Goal: Task Accomplishment & Management: Manage account settings

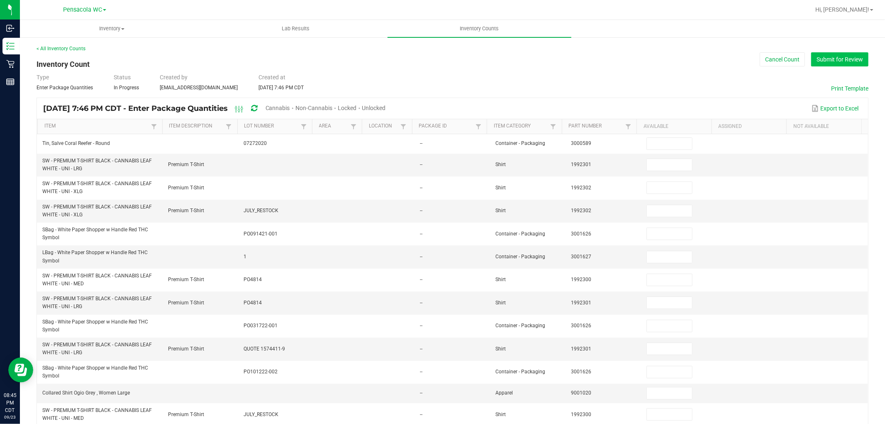
click at [820, 59] on button "Submit for Review" at bounding box center [839, 59] width 57 height 14
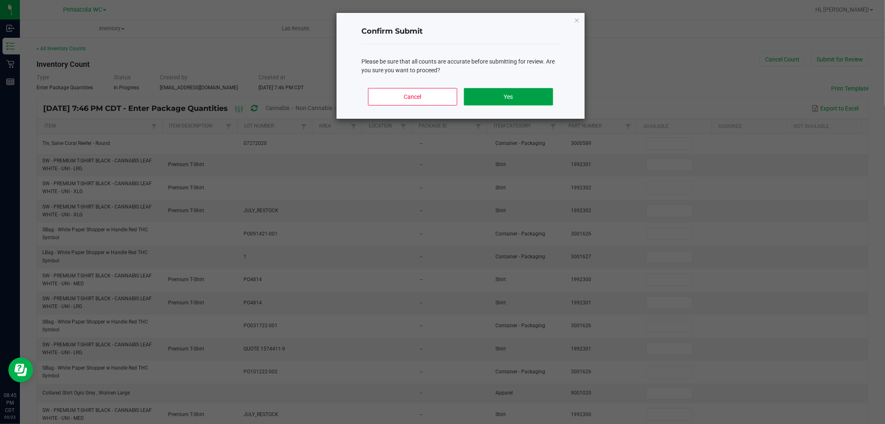
click at [548, 102] on button "Yes" at bounding box center [508, 96] width 89 height 17
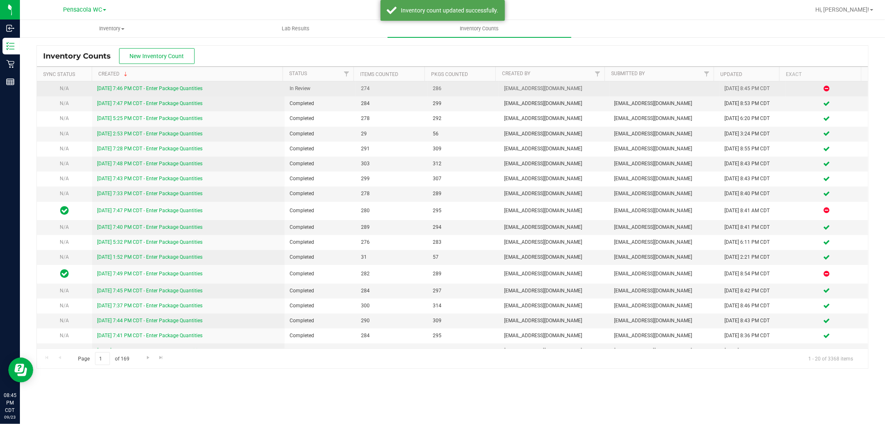
click at [194, 89] on link "[DATE] 7:46 PM CDT - Enter Package Quantities" at bounding box center [149, 88] width 105 height 6
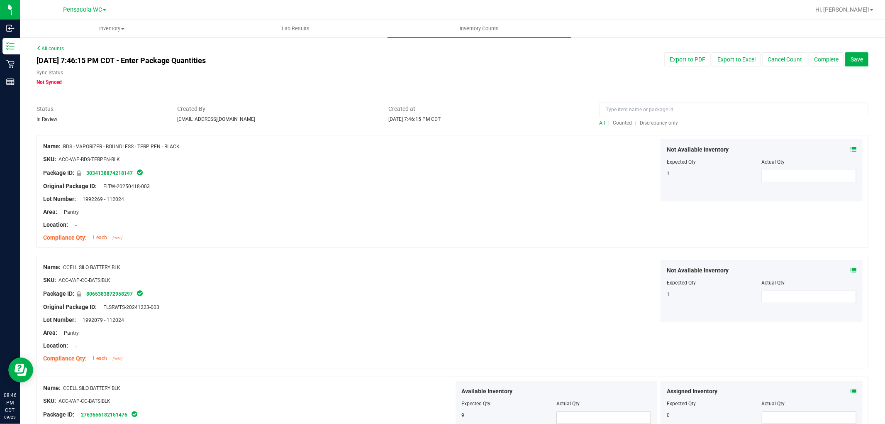
click at [648, 123] on span "Discrepancy only" at bounding box center [659, 123] width 38 height 6
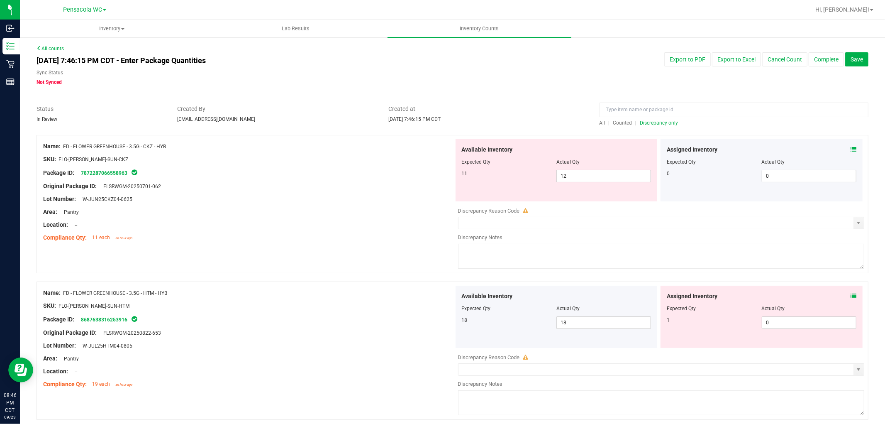
click at [390, 193] on div at bounding box center [248, 192] width 411 height 4
click at [853, 150] on div "Assigned Inventory Expected Qty Actual Qty 0 0 0" at bounding box center [762, 170] width 202 height 62
click at [851, 148] on icon at bounding box center [854, 149] width 6 height 6
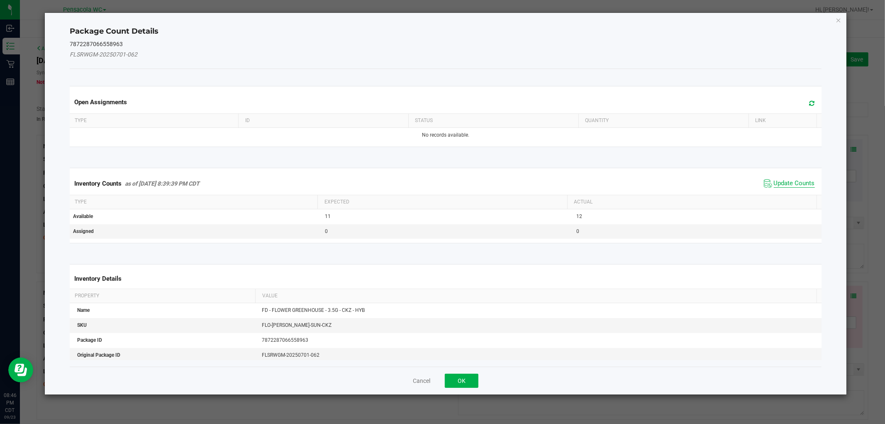
click at [795, 183] on span "Update Counts" at bounding box center [794, 183] width 41 height 8
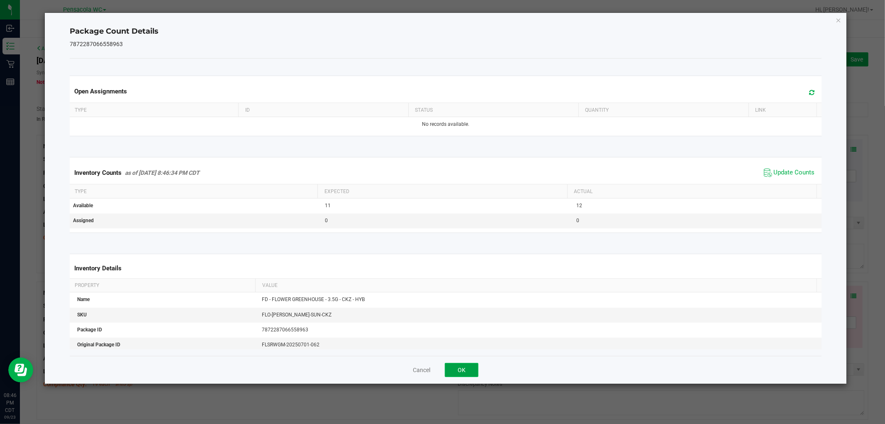
click at [455, 375] on button "OK" at bounding box center [462, 370] width 34 height 14
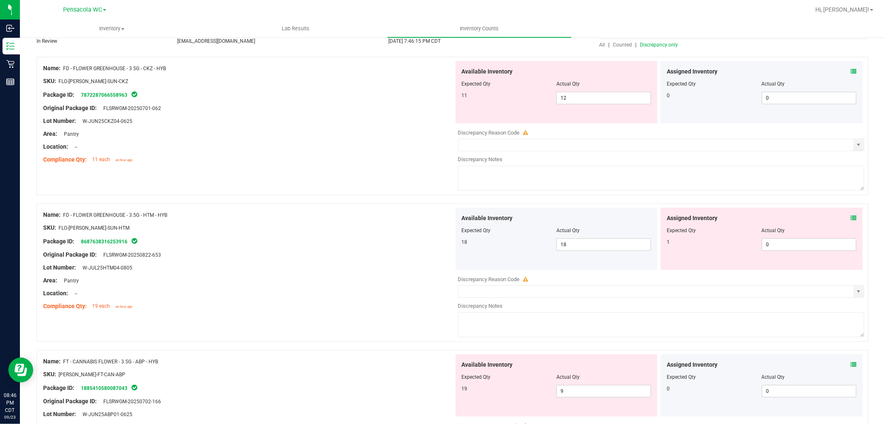
scroll to position [77, 0]
click at [851, 218] on icon at bounding box center [854, 219] width 6 height 6
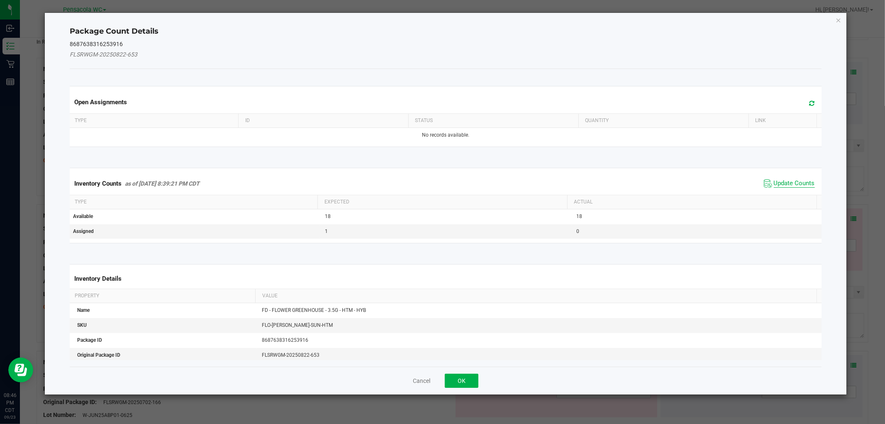
click at [792, 183] on span "Update Counts" at bounding box center [794, 183] width 41 height 8
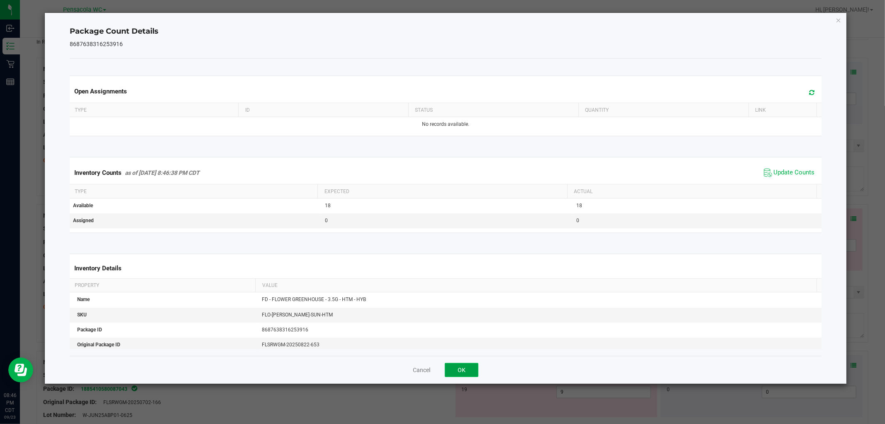
click at [465, 370] on button "OK" at bounding box center [462, 370] width 34 height 14
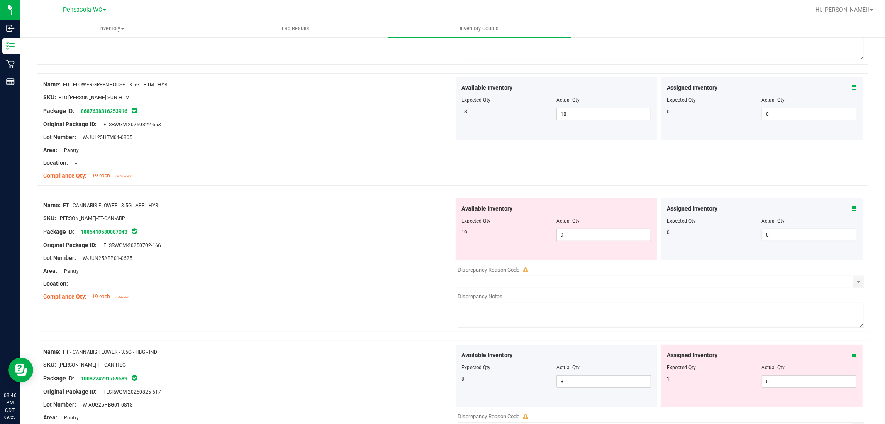
scroll to position [208, 0]
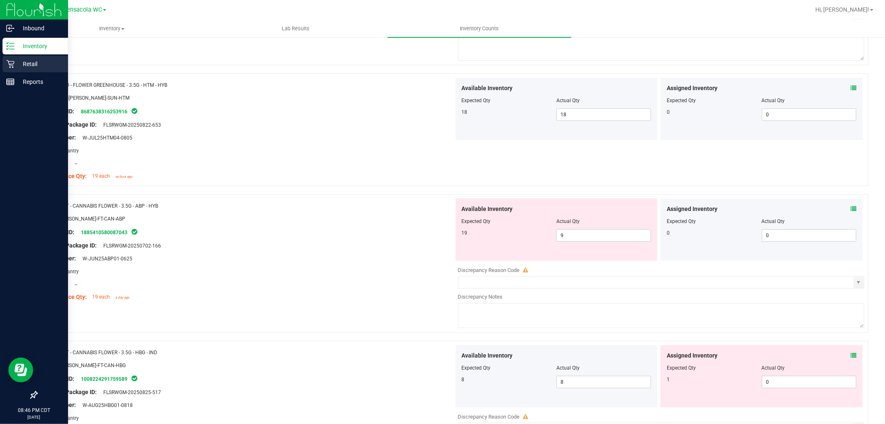
click at [27, 63] on p "Retail" at bounding box center [40, 64] width 50 height 10
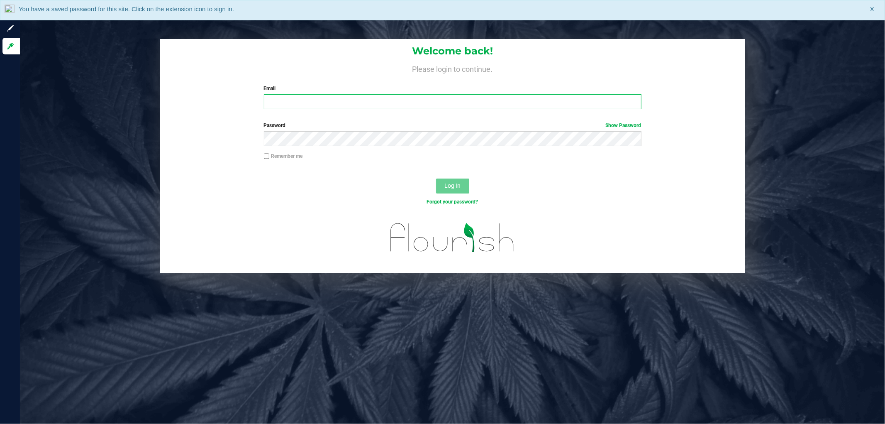
click at [366, 101] on input "Email" at bounding box center [453, 101] width 378 height 15
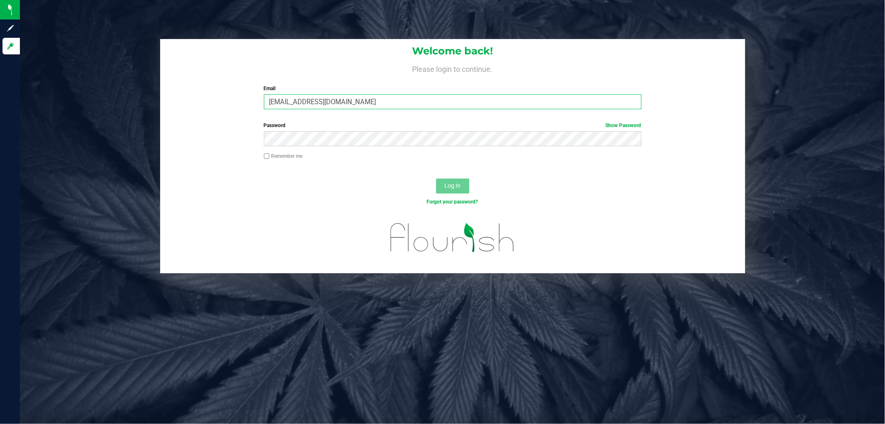
type input "[EMAIL_ADDRESS][DOMAIN_NAME]"
click at [436, 178] on button "Log In" at bounding box center [452, 185] width 33 height 15
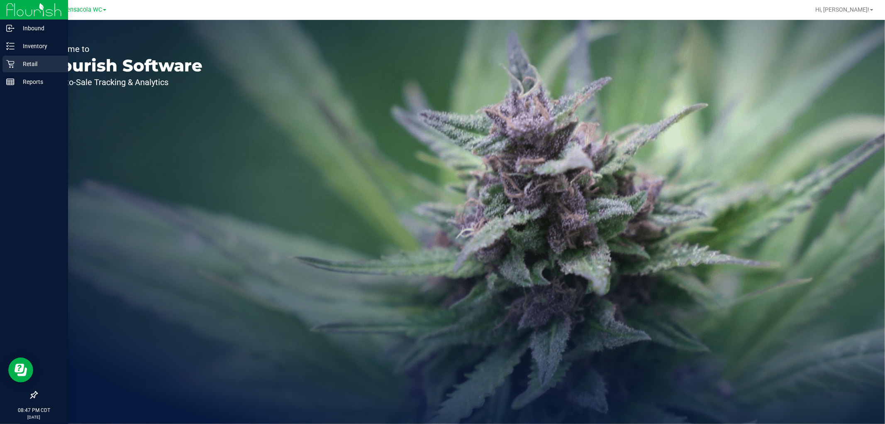
click at [17, 59] on p "Retail" at bounding box center [40, 64] width 50 height 10
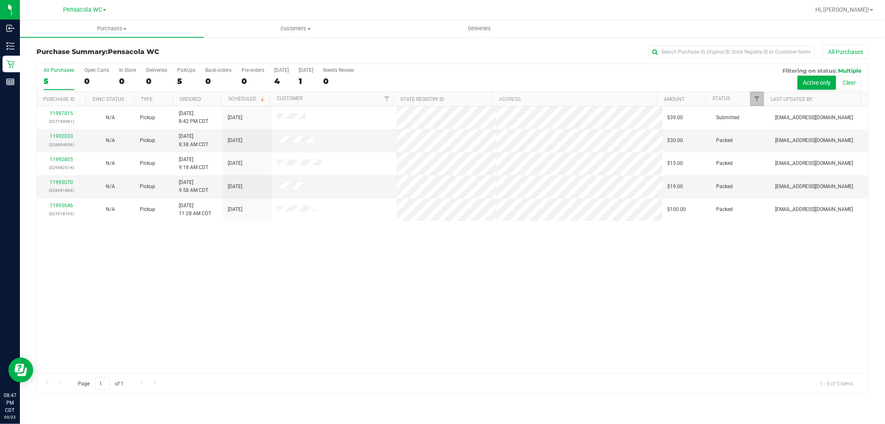
click at [752, 101] on link "Filter" at bounding box center [757, 99] width 14 height 14
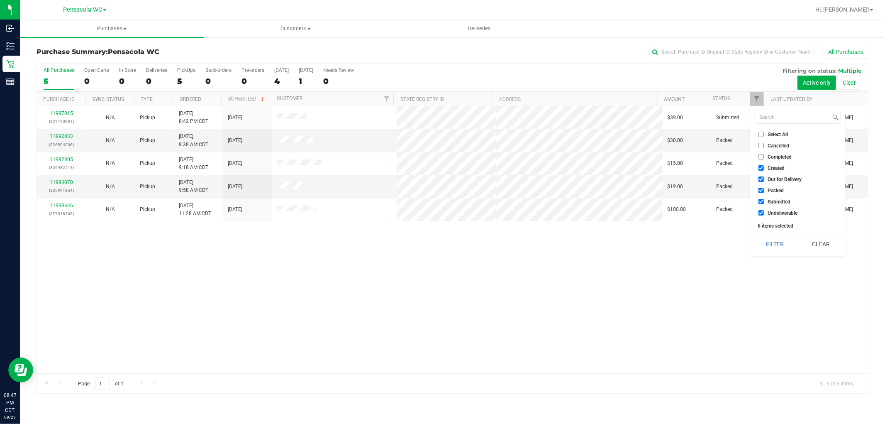
click at [773, 137] on label "Select All" at bounding box center [772, 134] width 29 height 5
click at [764, 137] on input "Select All" at bounding box center [760, 134] width 5 height 5
checkbox input "true"
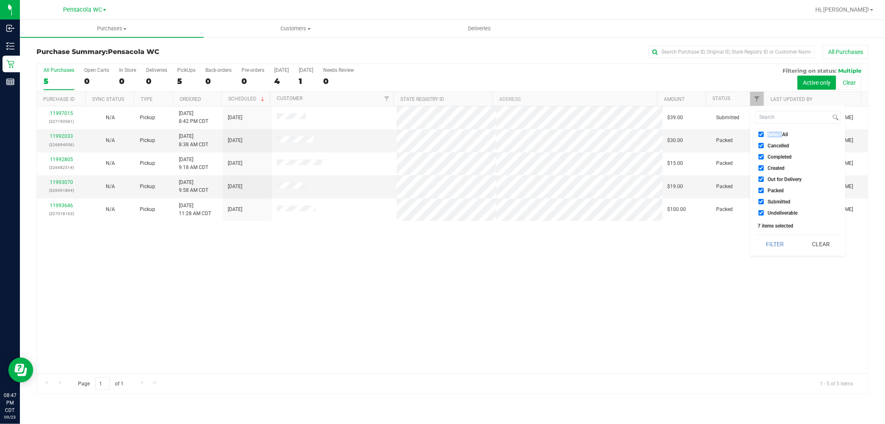
click at [773, 137] on label "Select All" at bounding box center [772, 134] width 29 height 5
click at [764, 137] on input "Select All" at bounding box center [760, 134] width 5 height 5
checkbox input "false"
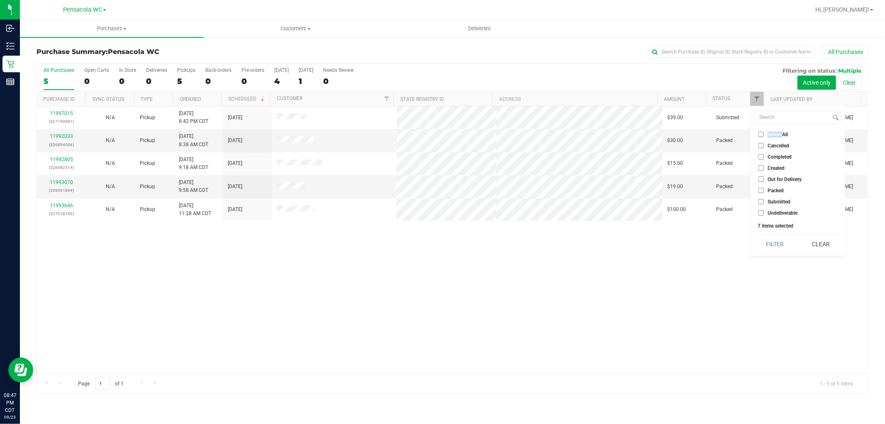
checkbox input "false"
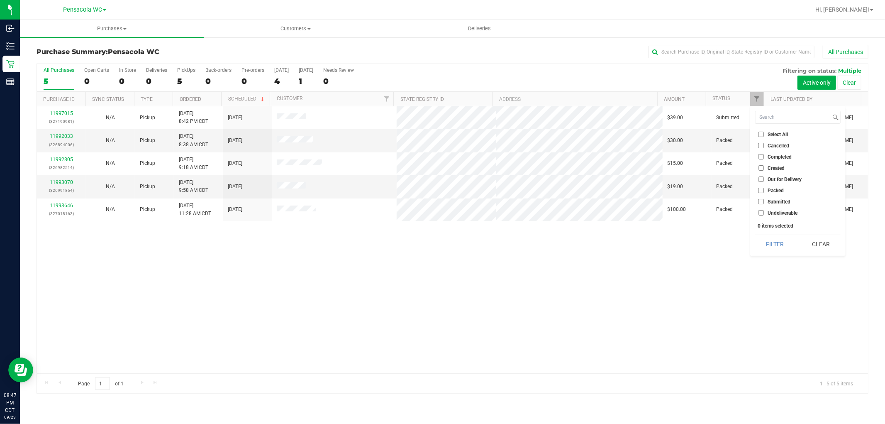
click at [777, 201] on span "Submitted" at bounding box center [779, 201] width 23 height 5
click at [764, 201] on input "Submitted" at bounding box center [760, 201] width 5 height 5
checkbox input "true"
drag, startPoint x: 411, startPoint y: 314, endPoint x: 415, endPoint y: 311, distance: 4.8
click at [414, 311] on div "11997015 (327190981) N/A Pickup [DATE] 8:42 PM CDT 9/24/2025 $39.00 Submitted […" at bounding box center [452, 239] width 831 height 267
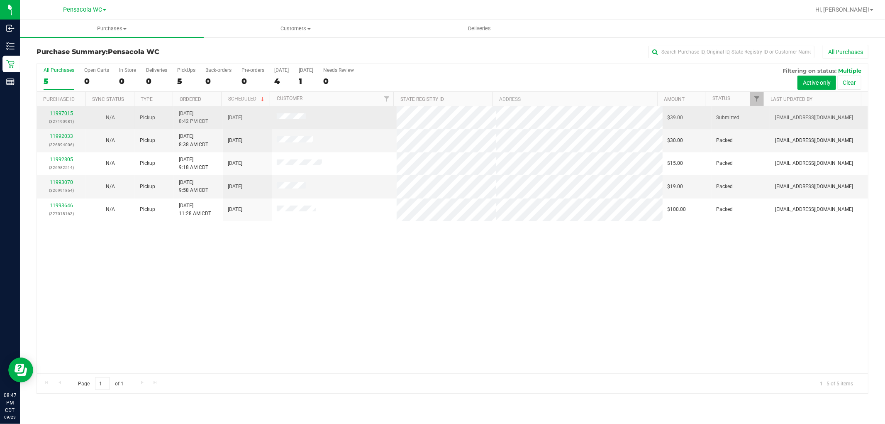
click at [69, 112] on link "11997015" at bounding box center [61, 113] width 23 height 6
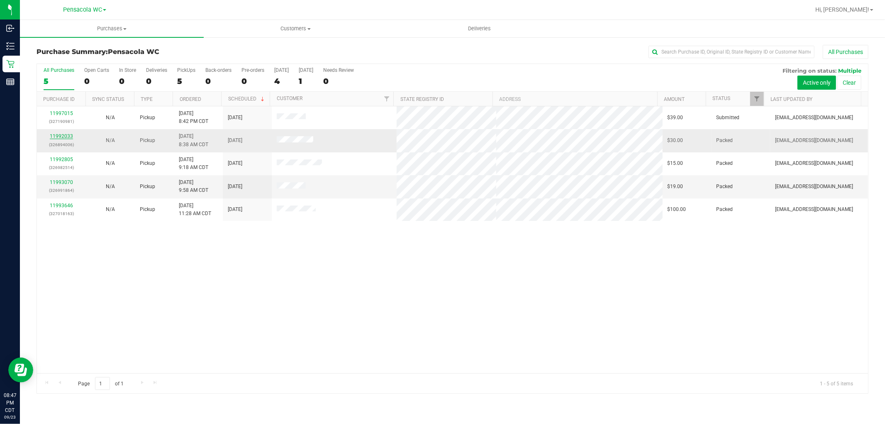
click at [60, 139] on link "11992033" at bounding box center [61, 136] width 23 height 6
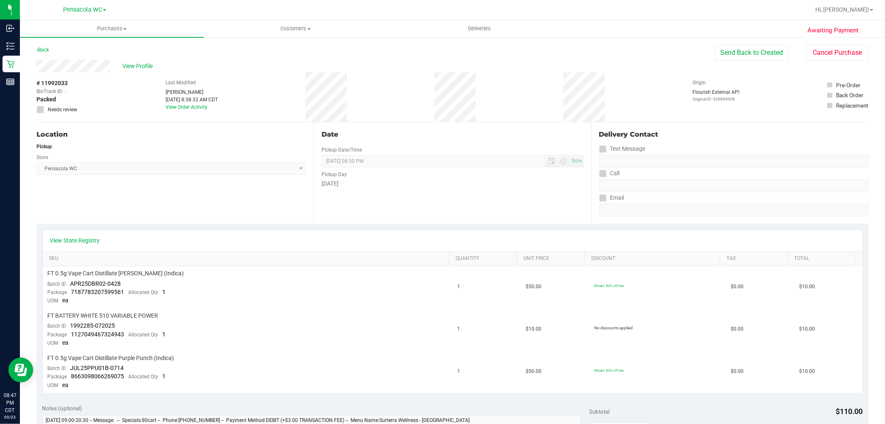
scroll to position [92, 0]
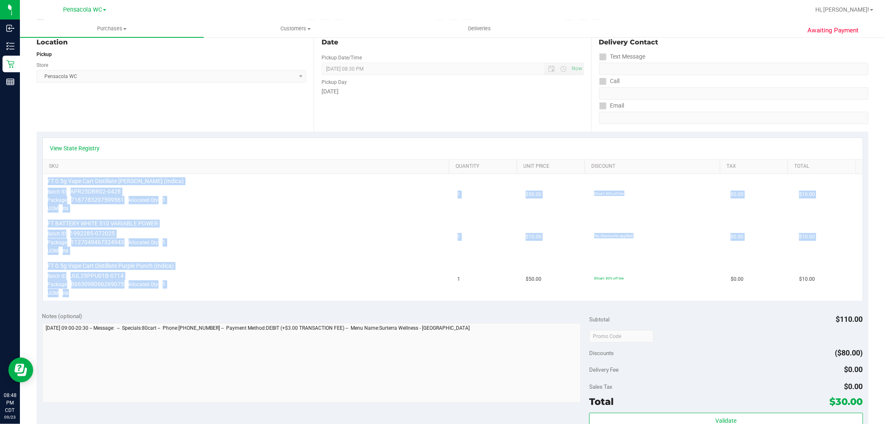
drag, startPoint x: 98, startPoint y: 294, endPoint x: 42, endPoint y: 176, distance: 130.7
click at [42, 176] on div "View State Registry SKU Quantity Unit Price Discount Tax Total FT 0.5g Vape Car…" at bounding box center [452, 218] width 821 height 163
click at [279, 245] on td "FT BATTERY WHITE 510 VARIABLE POWER Batch ID 1992285-072025 Package 11270494673…" at bounding box center [248, 237] width 410 height 42
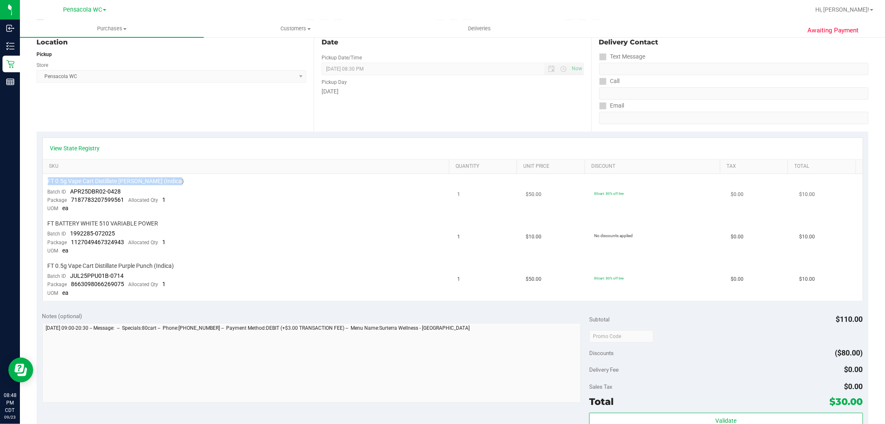
drag, startPoint x: 183, startPoint y: 175, endPoint x: 101, endPoint y: 175, distance: 82.2
click at [101, 175] on td "FT 0.5g Vape Cart Distillate [PERSON_NAME] (Indica) Batch ID APR25DBR02-0428 Pa…" at bounding box center [248, 195] width 410 height 42
copy span "FT 0.5g Vape Cart Distillate [PERSON_NAME] (Indica)"
click at [210, 207] on td "FT 0.5g Vape Cart Distillate [PERSON_NAME] (Indica) Batch ID APR25DBR02-0428 Pa…" at bounding box center [248, 195] width 410 height 42
drag, startPoint x: 121, startPoint y: 227, endPoint x: 44, endPoint y: 224, distance: 77.6
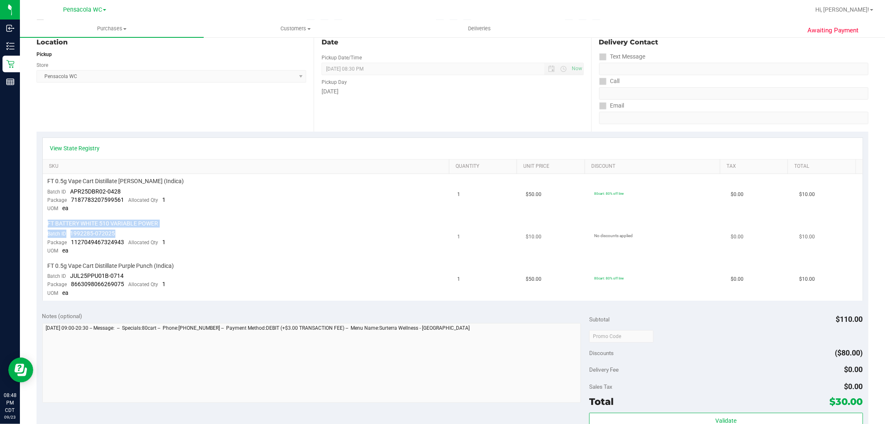
click at [43, 225] on td "FT BATTERY WHITE 510 VARIABLE POWER Batch ID 1992285-072025 Package 11270494673…" at bounding box center [248, 237] width 410 height 42
copy td "FT BATTERY WHITE 510 VARIABLE POWER Batch ID 1992285-072025"
drag, startPoint x: 180, startPoint y: 268, endPoint x: 95, endPoint y: 261, distance: 84.9
click at [95, 261] on td "FT 0.5g Vape Cart Distillate Purple Punch (Indica) Batch ID JUL25PPU01B-0714 Pa…" at bounding box center [248, 279] width 410 height 42
copy span "FT 0.5g Vape Cart Distillate Purple Punch (Indica)"
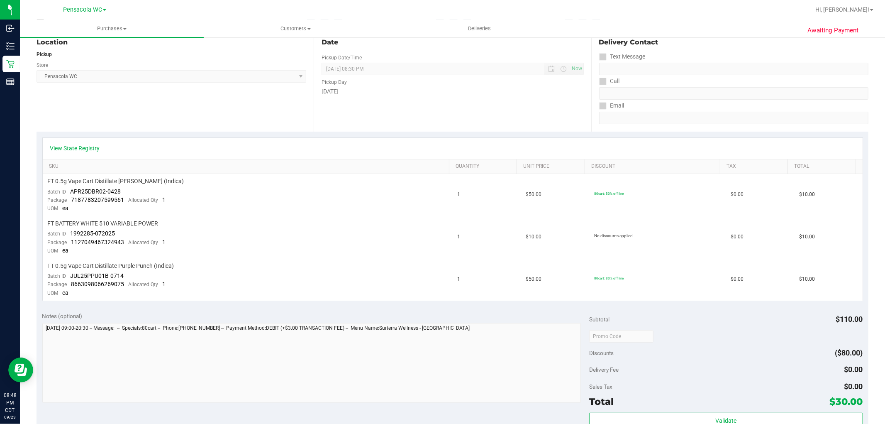
click at [171, 106] on div "Location Pickup Store Pensacola WC Select Store [PERSON_NAME][GEOGRAPHIC_DATA] …" at bounding box center [175, 81] width 277 height 102
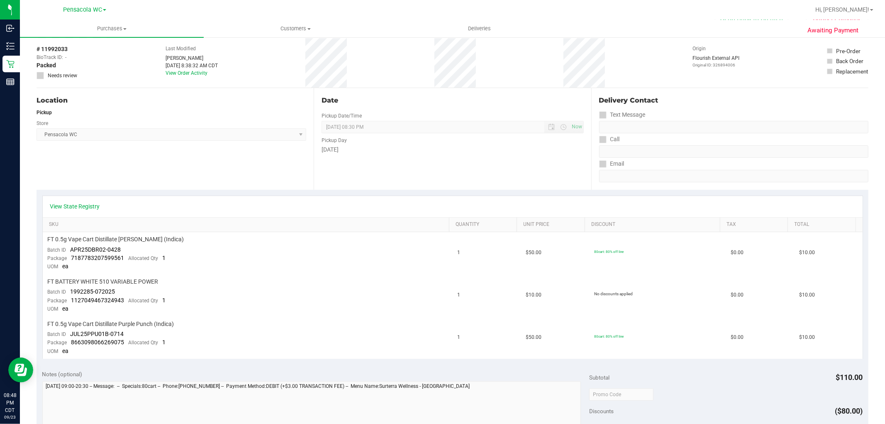
scroll to position [0, 0]
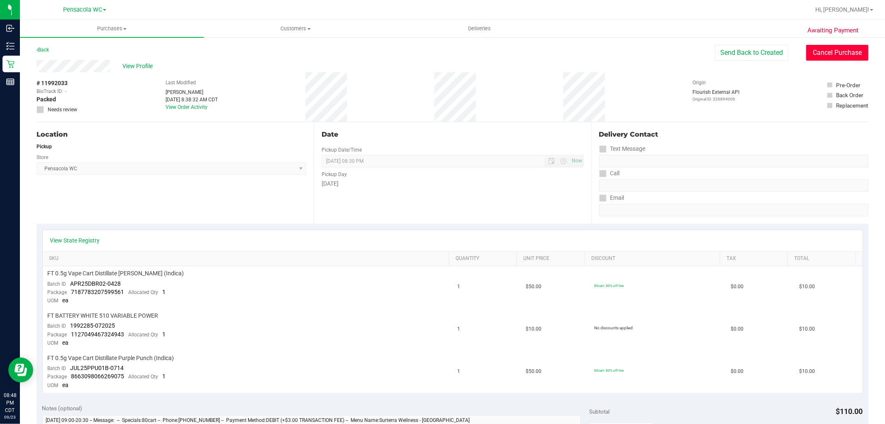
click at [840, 52] on button "Cancel Purchase" at bounding box center [837, 53] width 62 height 16
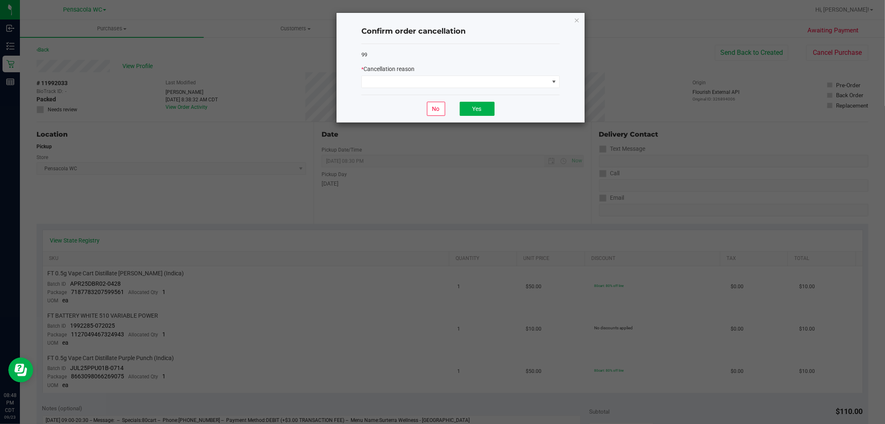
click at [440, 73] on div "* Cancellation reason" at bounding box center [460, 76] width 198 height 23
click at [439, 80] on span at bounding box center [455, 82] width 187 height 12
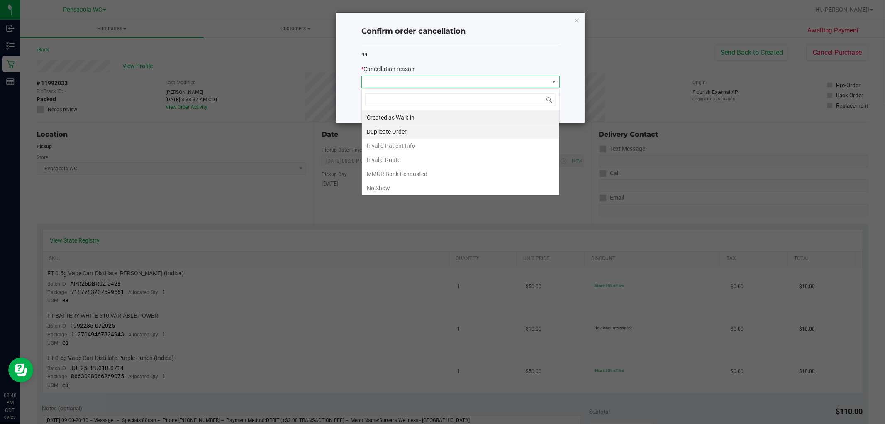
scroll to position [12, 198]
click at [391, 187] on li "No Show" at bounding box center [460, 188] width 197 height 14
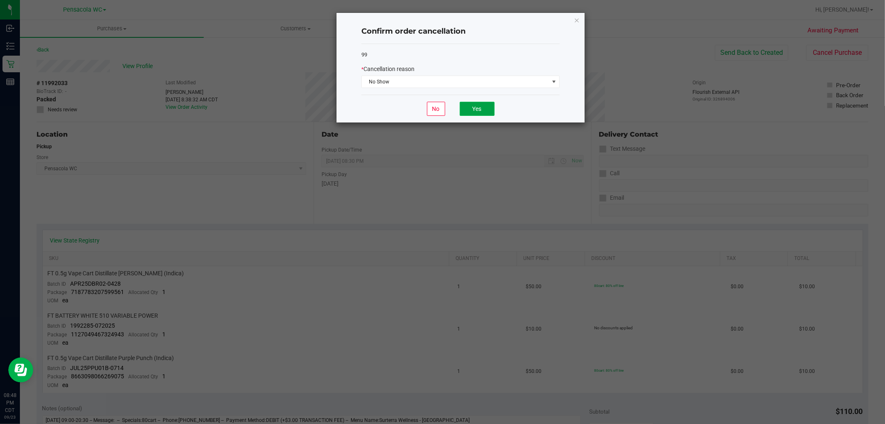
click at [483, 110] on button "Yes" at bounding box center [477, 109] width 35 height 14
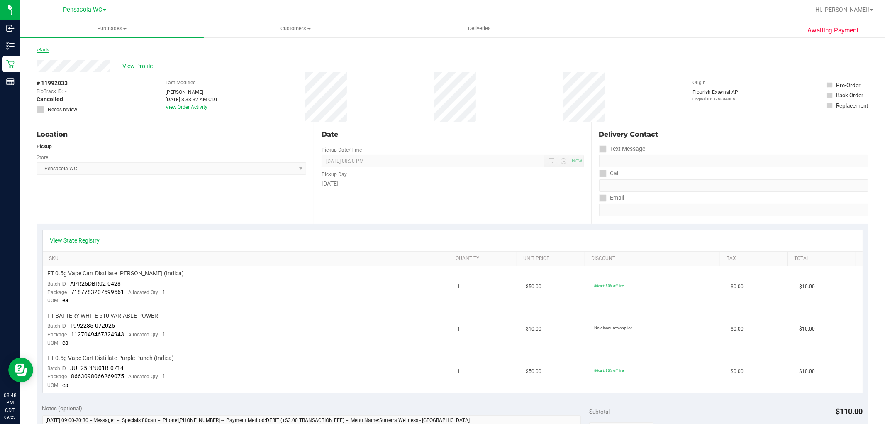
click at [50, 46] on div "Back" at bounding box center [453, 52] width 832 height 15
click at [43, 51] on link "Back" at bounding box center [43, 50] width 12 height 6
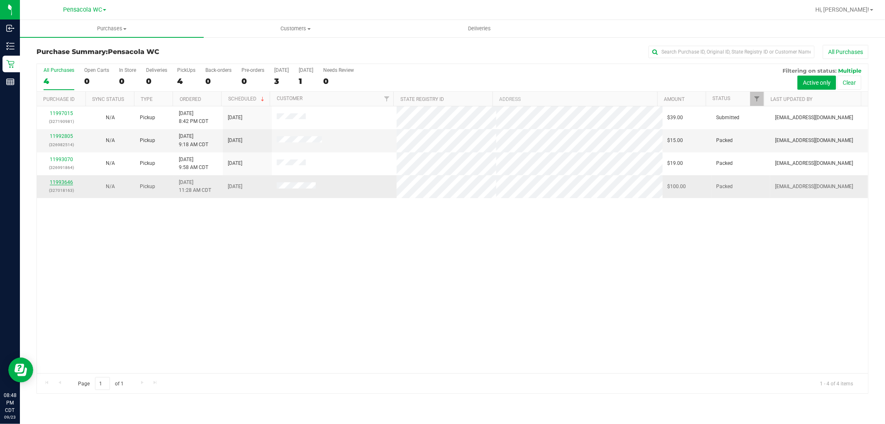
click at [53, 180] on link "11993646" at bounding box center [61, 182] width 23 height 6
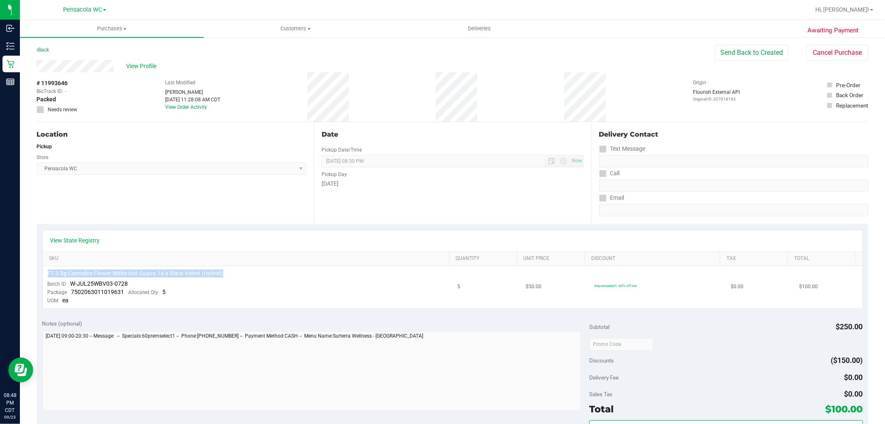
drag, startPoint x: 245, startPoint y: 274, endPoint x: 43, endPoint y: 276, distance: 202.1
click at [43, 276] on td "FT 3.5g Cannabis Flower White Hot Guava 14 x Black Velvet (Hybrid) Batch ID W-J…" at bounding box center [248, 287] width 410 height 42
copy span "FT 3.5g Cannabis Flower White Hot Guava 14 x Black Velvet (Hybrid)"
click at [255, 136] on div "Location" at bounding box center [172, 134] width 270 height 10
click at [49, 49] on link "Back" at bounding box center [43, 50] width 12 height 6
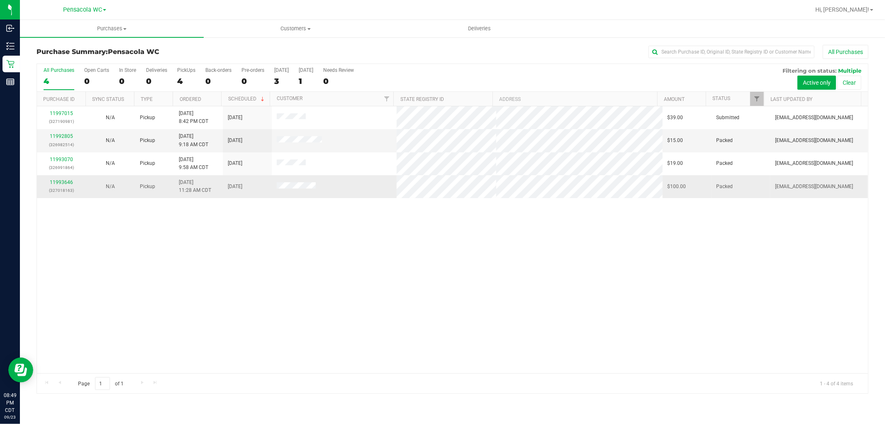
click at [75, 182] on div "11993646 (327018163)" at bounding box center [61, 186] width 39 height 16
click at [66, 182] on link "11993646" at bounding box center [61, 182] width 23 height 6
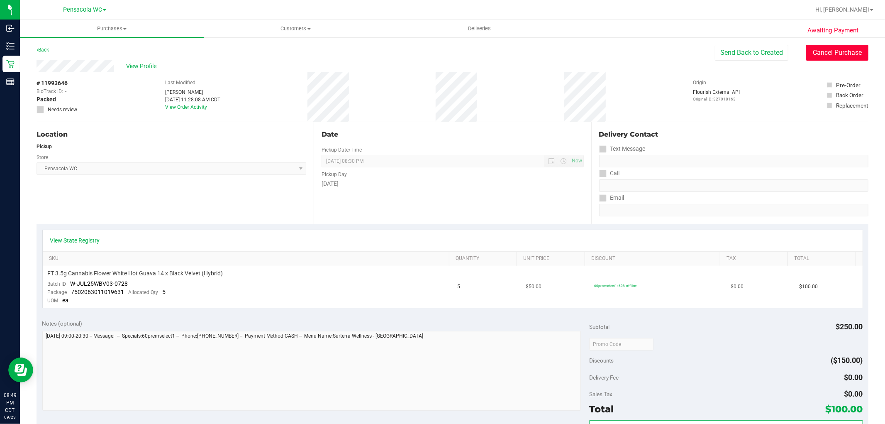
click at [844, 46] on button "Cancel Purchase" at bounding box center [837, 53] width 62 height 16
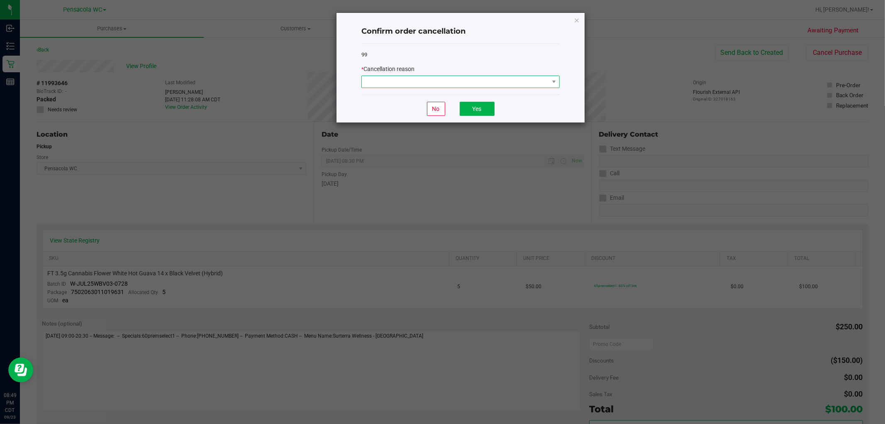
click at [432, 85] on span at bounding box center [455, 82] width 187 height 12
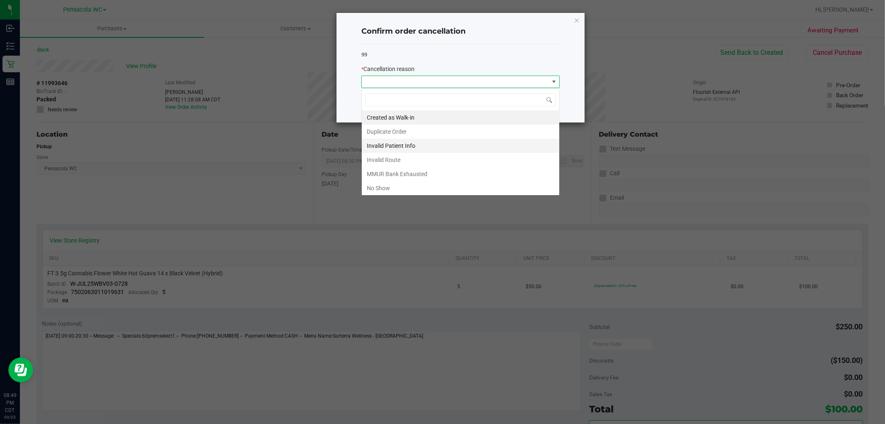
scroll to position [12, 198]
drag, startPoint x: 394, startPoint y: 185, endPoint x: 401, endPoint y: 175, distance: 12.0
click at [395, 185] on li "No Show" at bounding box center [460, 188] width 197 height 14
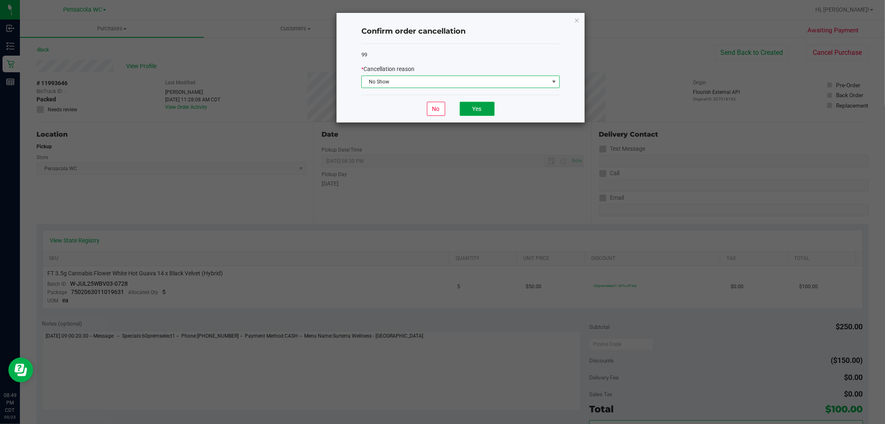
click at [470, 109] on button "Yes" at bounding box center [477, 109] width 35 height 14
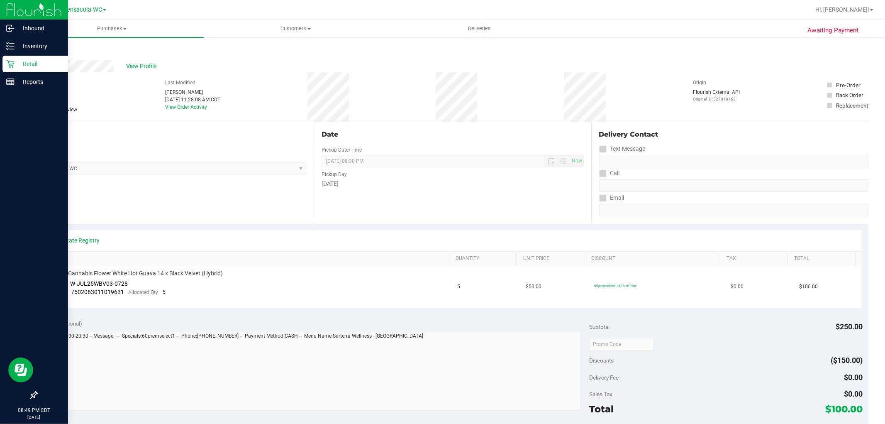
click at [11, 59] on div "Retail" at bounding box center [35, 64] width 66 height 17
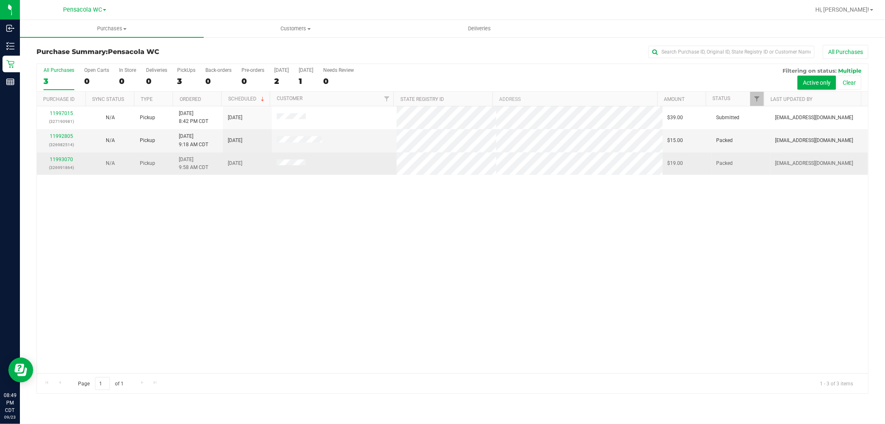
click at [56, 155] on td "11993070 (326991864)" at bounding box center [61, 163] width 49 height 22
click at [59, 161] on link "11993070" at bounding box center [61, 159] width 23 height 6
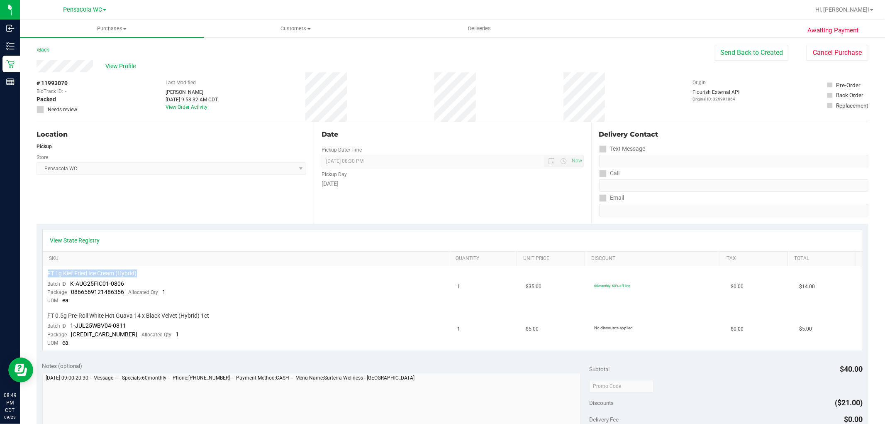
drag, startPoint x: 128, startPoint y: 274, endPoint x: 20, endPoint y: 275, distance: 108.3
click at [20, 275] on div "Awaiting Payment Back Send Back to Created Cancel Purchase View Profile # 11993…" at bounding box center [452, 376] width 865 height 678
copy table "FT 1g Kief Fried Ice Cream (Hybrid)"
drag, startPoint x: 243, startPoint y: 317, endPoint x: 45, endPoint y: 315, distance: 198.3
click at [45, 315] on td "FT 0.5g Pre-Roll White Hot Guava 14 x Black Velvet (Hybrid) 1ct Batch ID 1-JUL2…" at bounding box center [248, 329] width 410 height 42
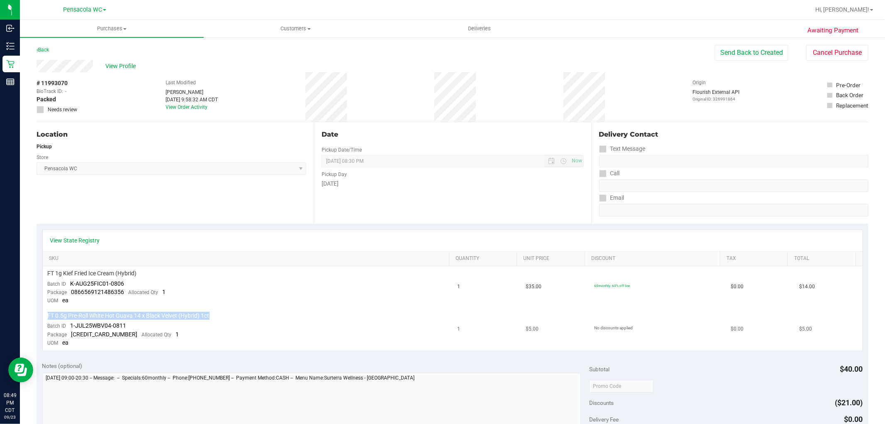
copy span "FT 0.5g Pre-Roll White Hot Guava 14 x Black Velvet (Hybrid) 1ct"
click at [653, 75] on div "# 11993070 BioTrack ID: - Packed Needs review Last Modified [PERSON_NAME] [DATE…" at bounding box center [453, 96] width 832 height 49
click at [848, 54] on button "Cancel Purchase" at bounding box center [837, 53] width 62 height 16
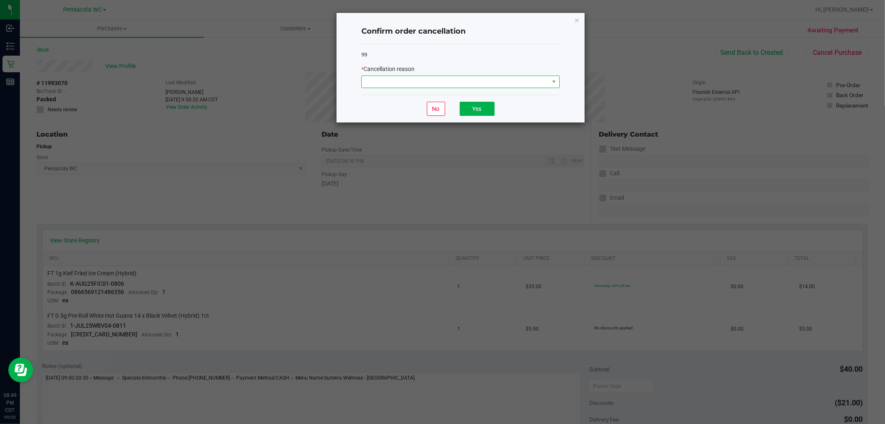
drag, startPoint x: 479, startPoint y: 76, endPoint x: 463, endPoint y: 81, distance: 16.5
click at [478, 76] on span at bounding box center [455, 82] width 187 height 12
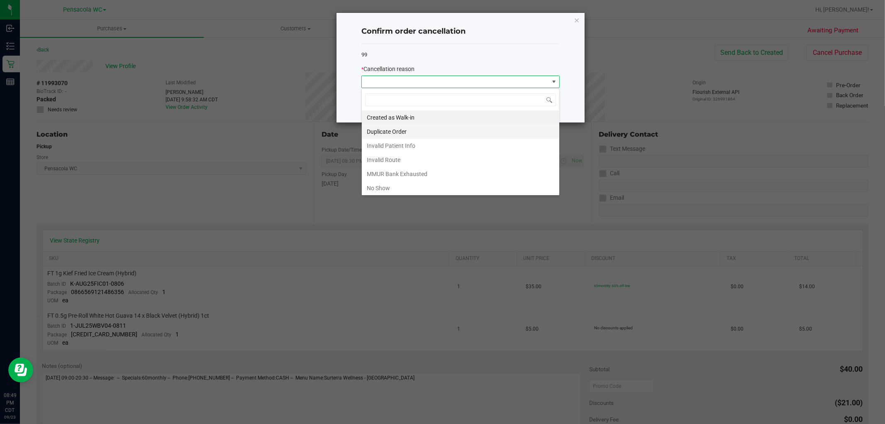
scroll to position [12, 198]
drag, startPoint x: 383, startPoint y: 193, endPoint x: 390, endPoint y: 189, distance: 7.4
click at [385, 193] on li "No Show" at bounding box center [460, 188] width 197 height 14
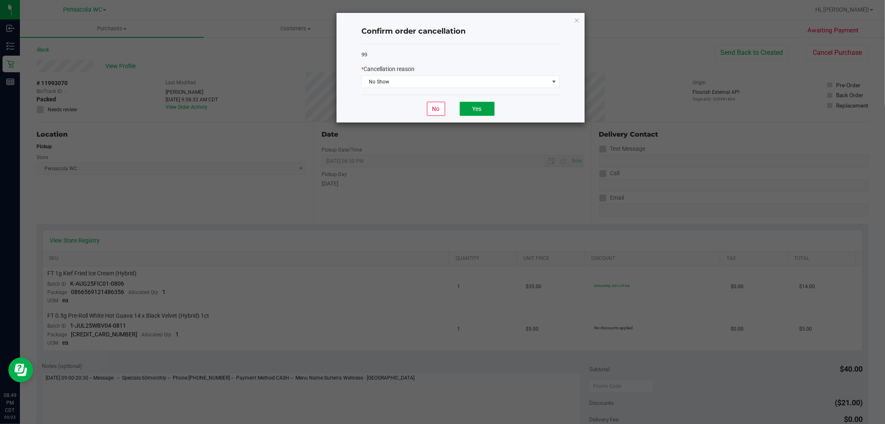
click at [472, 109] on button "Yes" at bounding box center [477, 109] width 35 height 14
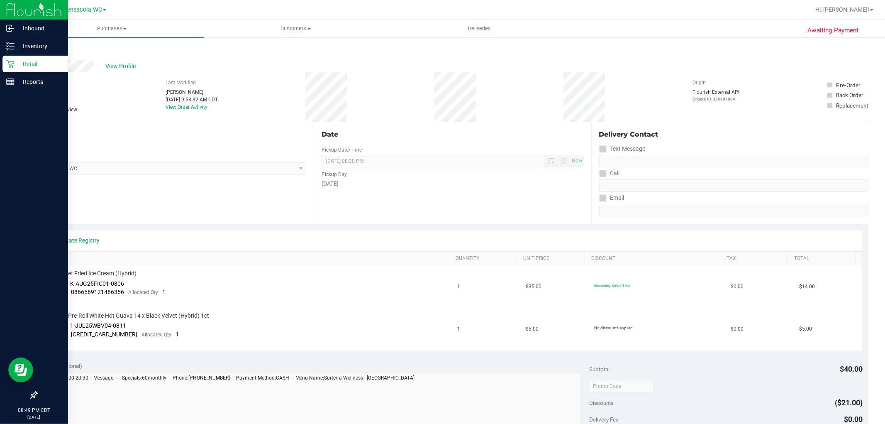
click at [12, 61] on icon at bounding box center [10, 64] width 8 height 8
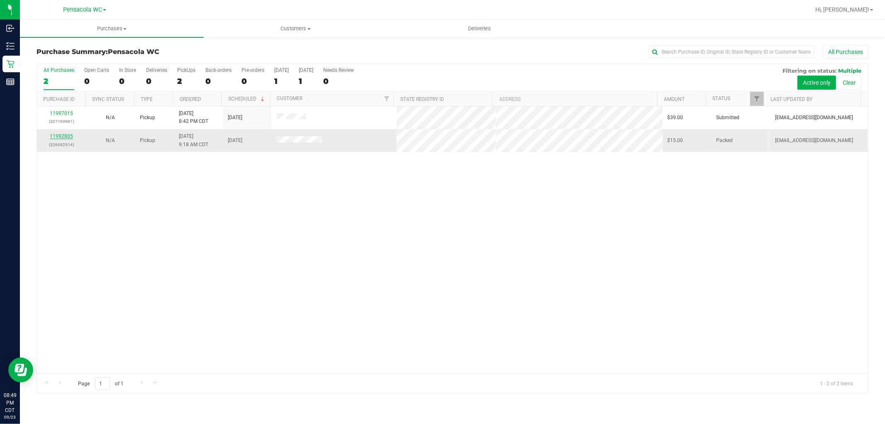
click at [59, 134] on link "11992805" at bounding box center [61, 136] width 23 height 6
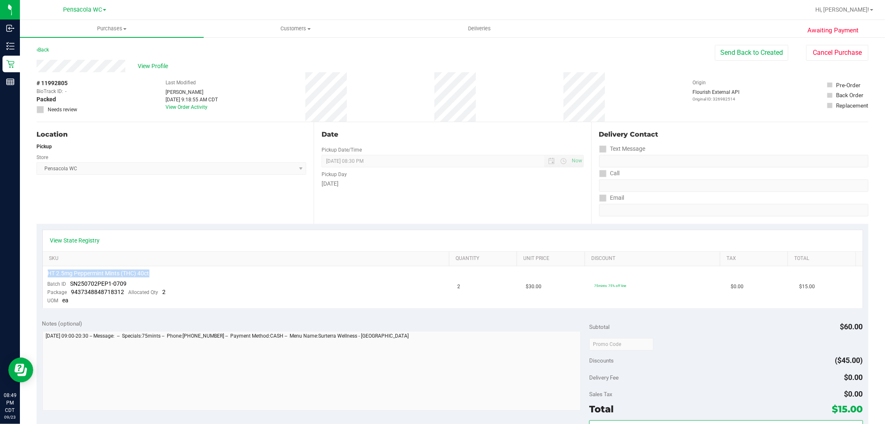
drag, startPoint x: 180, startPoint y: 275, endPoint x: 32, endPoint y: 276, distance: 148.5
click at [32, 276] on div "Awaiting Payment Back Send Back to Created Cancel Purchase View Profile # 11992…" at bounding box center [452, 355] width 865 height 636
drag, startPoint x: 612, startPoint y: 93, endPoint x: 616, endPoint y: 92, distance: 4.5
click at [614, 93] on div "# 11992805 BioTrack ID: - Packed Needs review Last Modified [PERSON_NAME] [DATE…" at bounding box center [453, 96] width 832 height 49
click at [815, 46] on button "Cancel Purchase" at bounding box center [837, 53] width 62 height 16
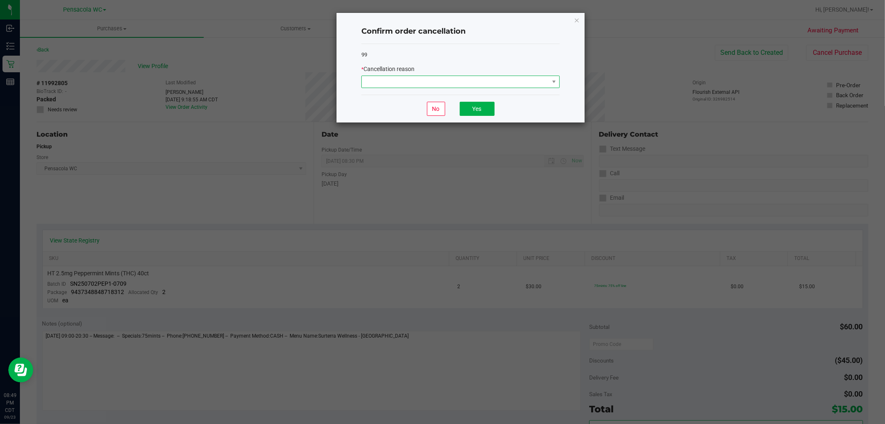
click at [507, 76] on span at bounding box center [460, 82] width 198 height 12
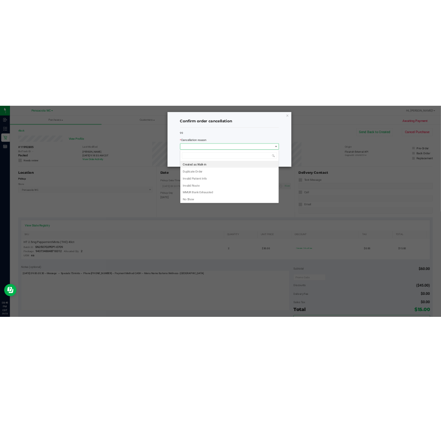
scroll to position [12, 198]
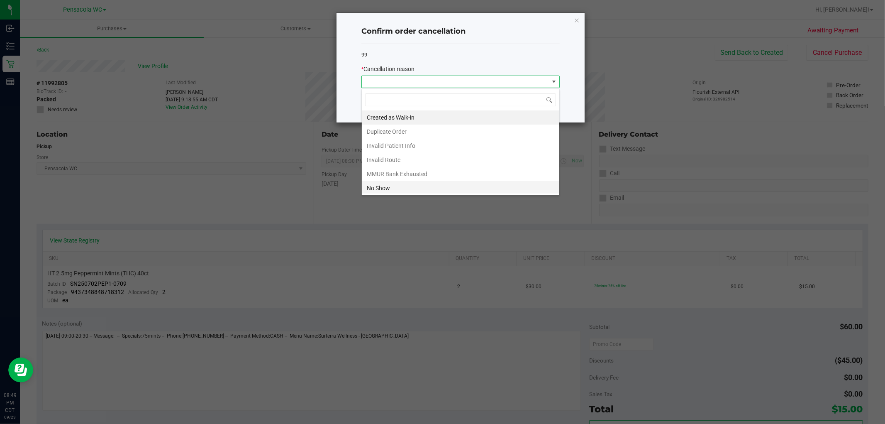
click at [399, 189] on li "No Show" at bounding box center [460, 188] width 197 height 14
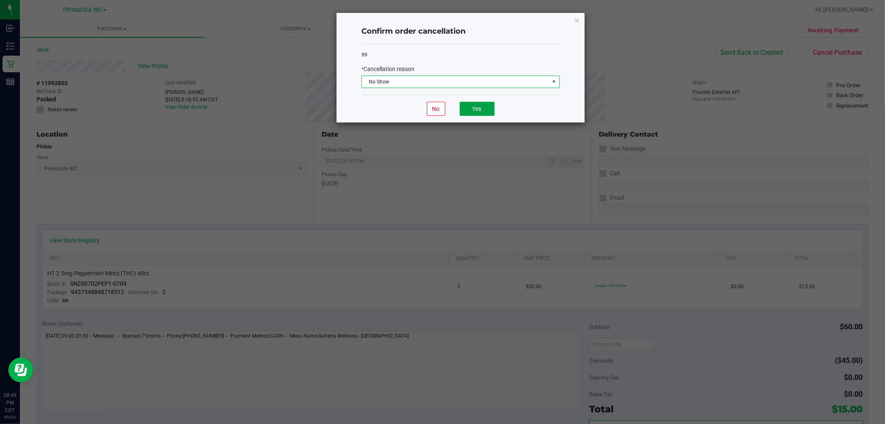
click at [486, 110] on button "Yes" at bounding box center [477, 109] width 35 height 14
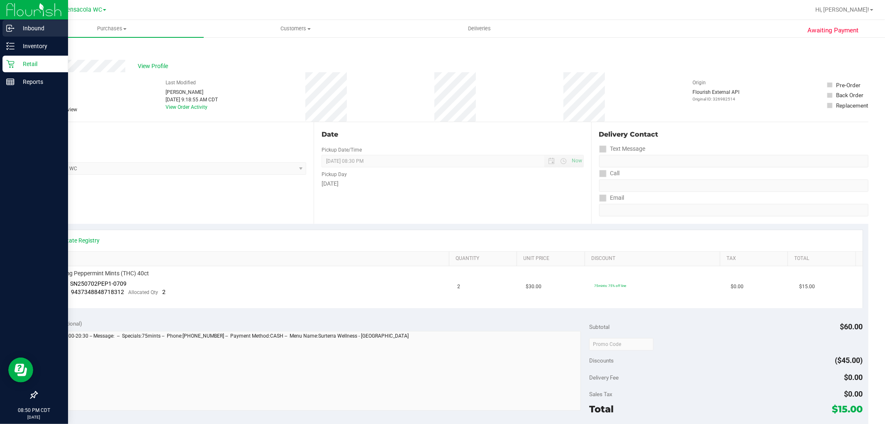
click at [21, 36] on div "Inbound" at bounding box center [35, 28] width 66 height 17
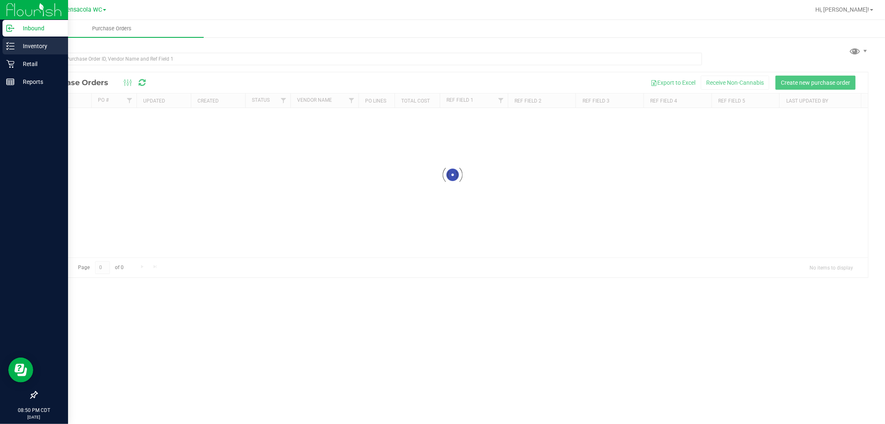
click at [21, 42] on p "Inventory" at bounding box center [40, 46] width 50 height 10
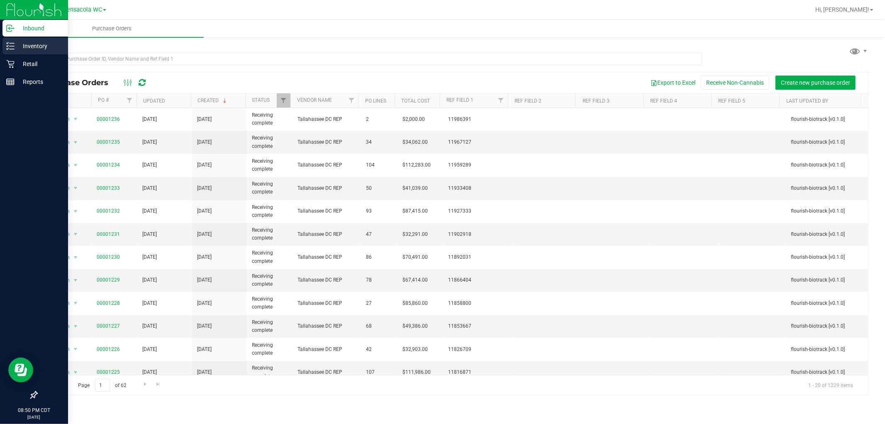
click at [25, 42] on p "Inventory" at bounding box center [40, 46] width 50 height 10
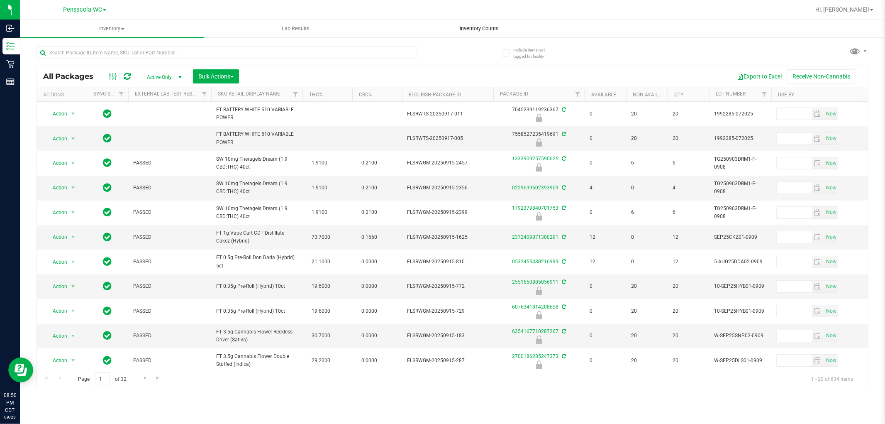
click at [478, 34] on uib-tab-heading "Inventory Counts" at bounding box center [479, 28] width 183 height 17
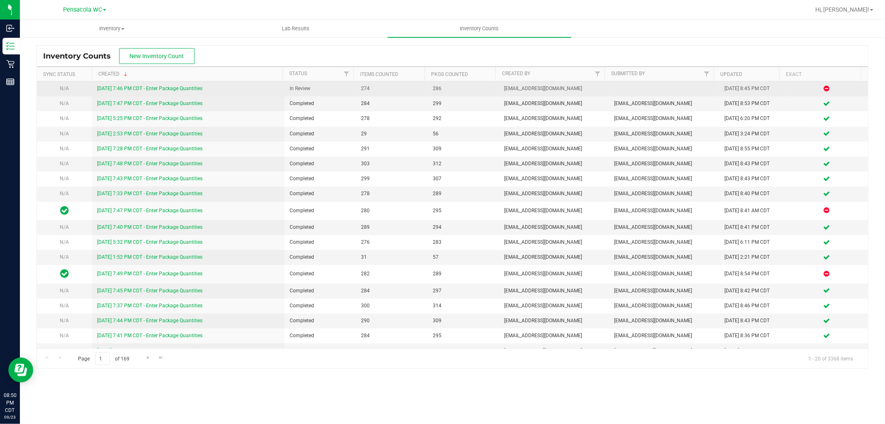
click at [130, 86] on link "[DATE] 7:46 PM CDT - Enter Package Quantities" at bounding box center [149, 88] width 105 height 6
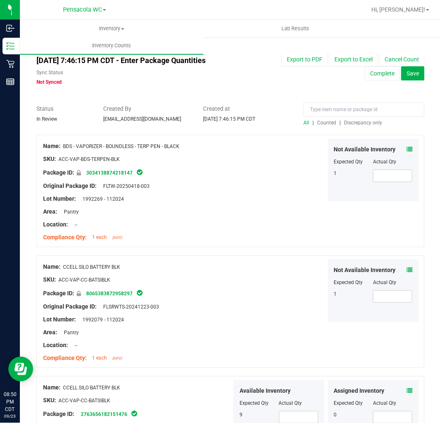
click at [179, 170] on div "Package ID: 3034138874218147" at bounding box center [137, 173] width 189 height 10
click at [244, 207] on div "Name: BDS - VAPORIZER - BOUNDLESS - TERP PEN - BLACK SKU: ACC-VAP-BDS-TERPEN-BL…" at bounding box center [231, 191] width 388 height 112
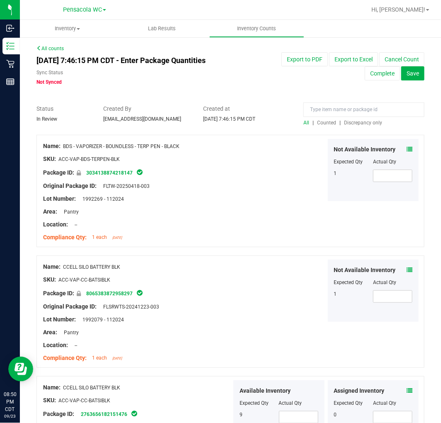
click at [366, 121] on span "Discrepancy only" at bounding box center [363, 123] width 38 height 6
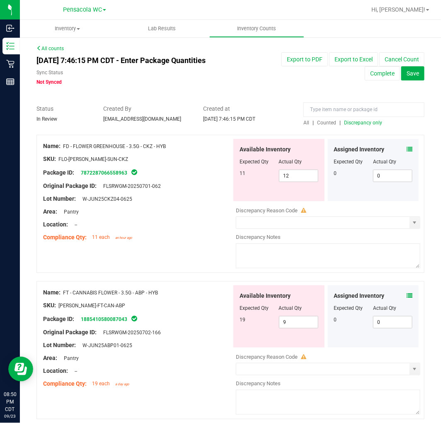
click at [407, 147] on icon at bounding box center [410, 149] width 6 height 6
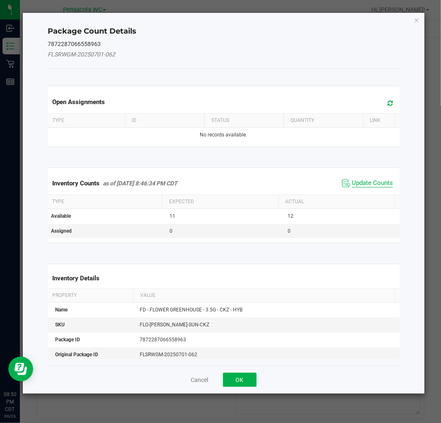
click at [371, 180] on span "Update Counts" at bounding box center [372, 183] width 41 height 8
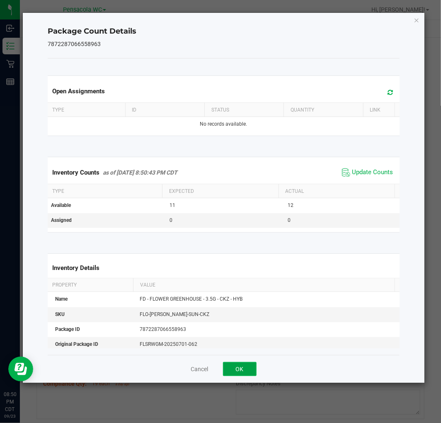
click at [247, 366] on button "OK" at bounding box center [240, 369] width 34 height 14
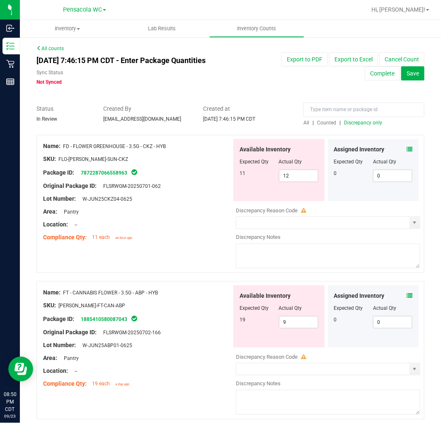
click at [207, 245] on div "Name: FD - FLOWER GREENHOUSE - 3.5G - CKZ - HYB SKU: FLO-BUD-FD-SUN-CKZ Package…" at bounding box center [231, 204] width 388 height 138
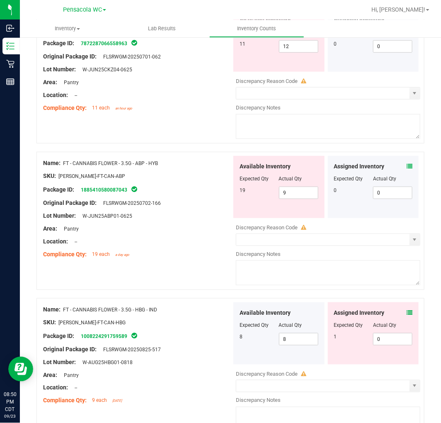
scroll to position [138, 0]
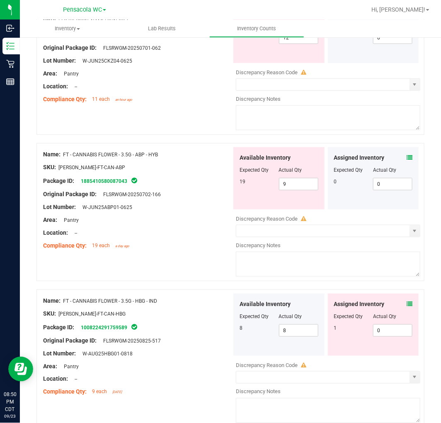
drag, startPoint x: 403, startPoint y: 151, endPoint x: 400, endPoint y: 157, distance: 6.6
click at [402, 152] on div "Assigned Inventory Expected Qty Actual Qty 0 0 0" at bounding box center [373, 178] width 91 height 62
click at [407, 158] on icon at bounding box center [410, 158] width 6 height 6
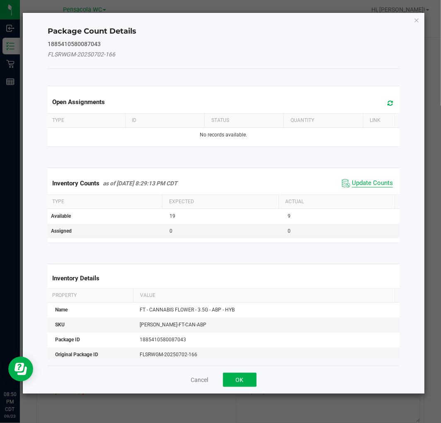
click at [358, 181] on span "Update Counts" at bounding box center [372, 183] width 41 height 8
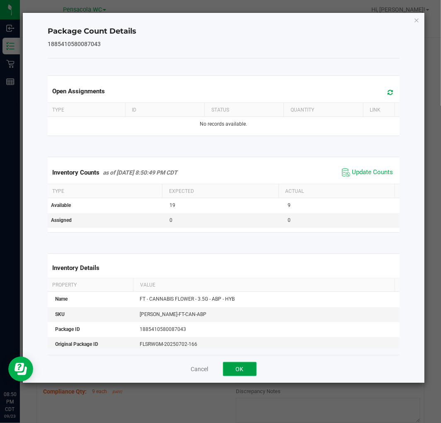
click at [238, 370] on button "OK" at bounding box center [240, 369] width 34 height 14
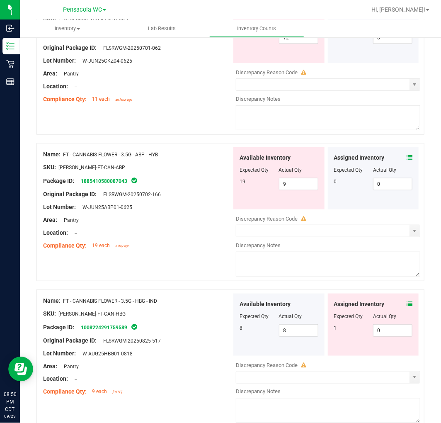
click at [227, 220] on div "Area: Pantry" at bounding box center [137, 220] width 189 height 9
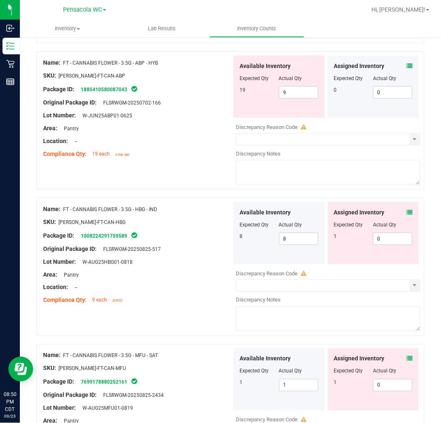
scroll to position [230, 0]
click at [404, 206] on div "Assigned Inventory Expected Qty Actual Qty 1 0 0" at bounding box center [373, 233] width 91 height 62
click at [407, 210] on icon at bounding box center [410, 212] width 6 height 6
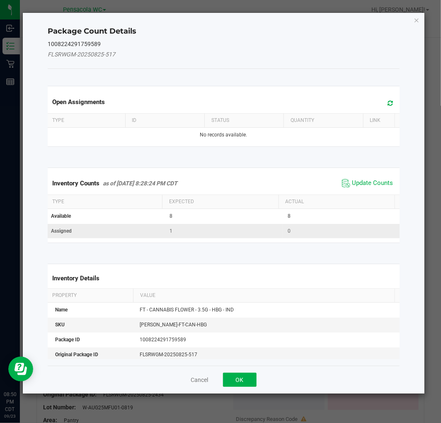
drag, startPoint x: 374, startPoint y: 184, endPoint x: 318, endPoint y: 230, distance: 72.8
click at [374, 184] on span "Update Counts" at bounding box center [372, 183] width 41 height 8
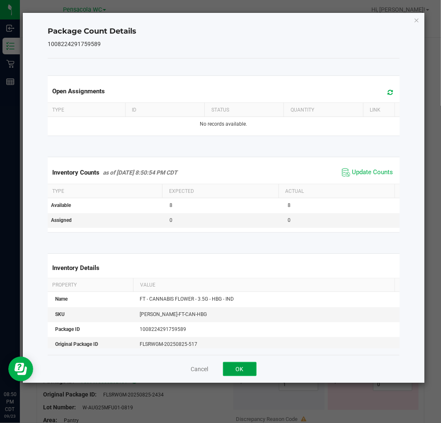
click at [251, 375] on button "OK" at bounding box center [240, 369] width 34 height 14
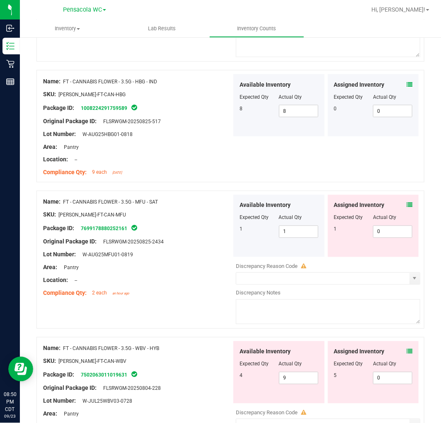
scroll to position [415, 0]
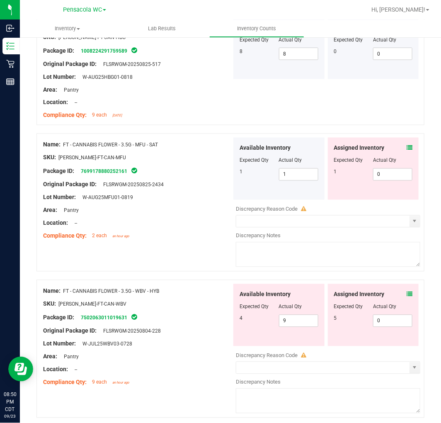
click at [407, 146] on icon at bounding box center [410, 148] width 6 height 6
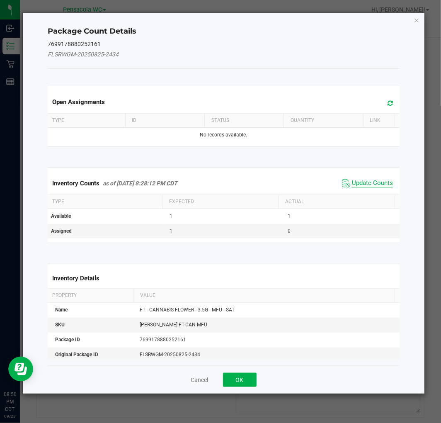
click at [368, 185] on span "Update Counts" at bounding box center [372, 183] width 41 height 8
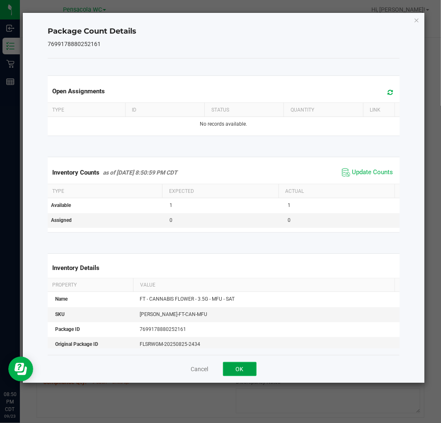
click at [251, 365] on button "OK" at bounding box center [240, 369] width 34 height 14
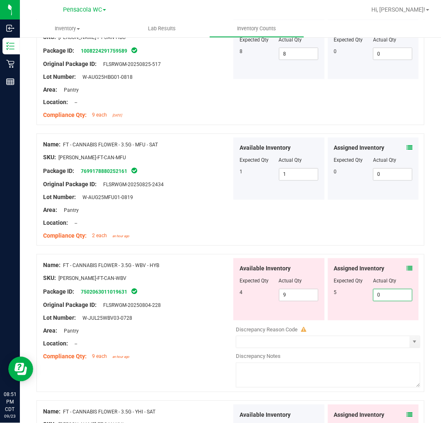
click at [376, 298] on span "0 0" at bounding box center [392, 295] width 39 height 12
type input "5"
click at [309, 295] on span "9 9" at bounding box center [298, 295] width 39 height 12
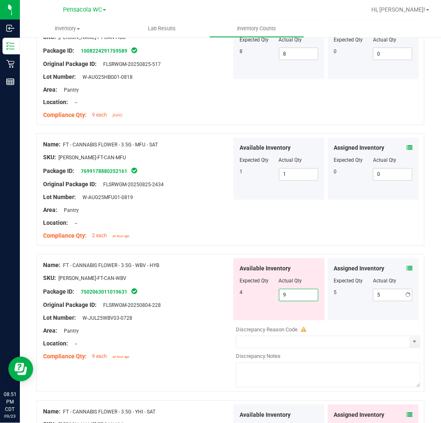
click at [302, 295] on input "9" at bounding box center [299, 296] width 39 height 12
type input "4"
click at [175, 317] on div "Lot Number: W-JUL25WBV03-0728" at bounding box center [137, 318] width 189 height 9
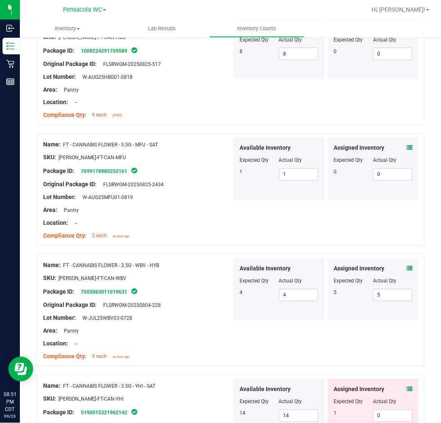
scroll to position [553, 0]
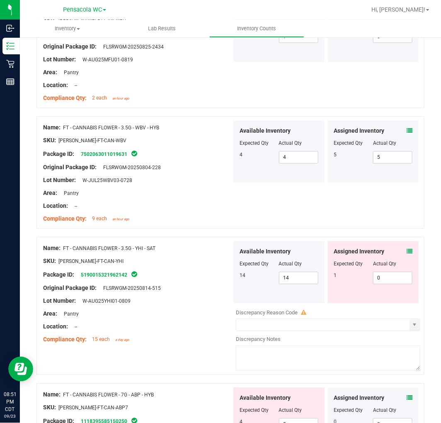
click at [397, 247] on div "Assigned Inventory Expected Qty Actual Qty 1 0 0" at bounding box center [373, 272] width 91 height 62
click at [400, 257] on div at bounding box center [373, 258] width 79 height 4
click at [407, 254] on icon at bounding box center [410, 252] width 6 height 6
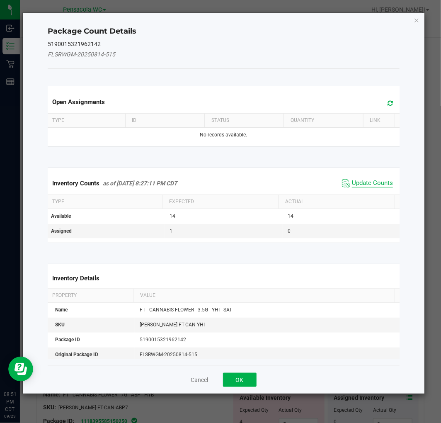
click at [374, 181] on span "Update Counts" at bounding box center [372, 183] width 41 height 8
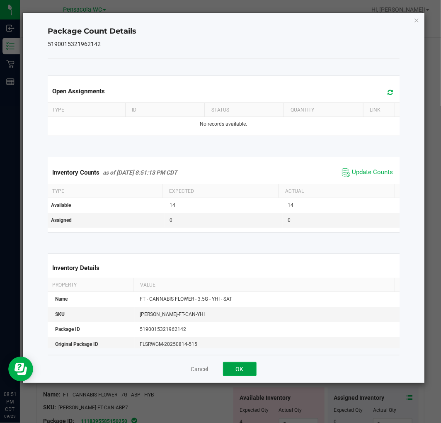
click at [254, 369] on button "OK" at bounding box center [240, 369] width 34 height 14
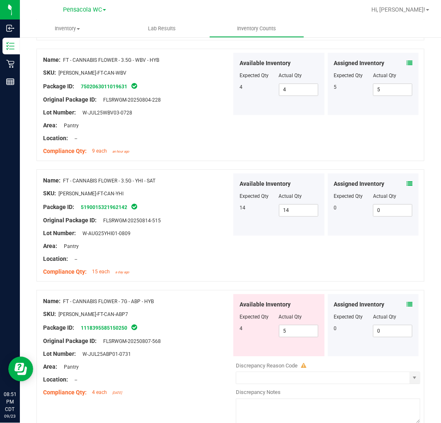
scroll to position [691, 0]
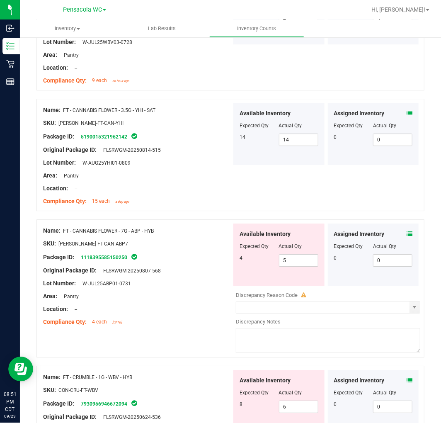
click at [407, 233] on div "Assigned Inventory Expected Qty Actual Qty 0 0 0" at bounding box center [373, 255] width 91 height 62
click at [407, 233] on icon at bounding box center [410, 234] width 6 height 6
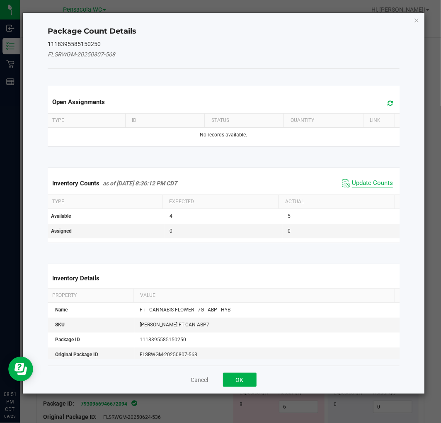
click at [367, 185] on span "Update Counts" at bounding box center [372, 183] width 41 height 8
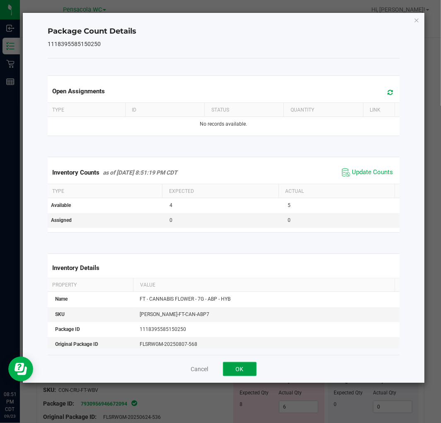
click at [252, 367] on button "OK" at bounding box center [240, 369] width 34 height 14
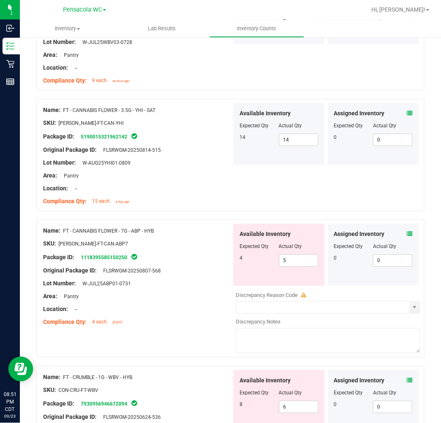
click at [101, 337] on div "Name: FT - CANNABIS FLOWER - 7G - ABP - HYB SKU: FLO-BUD-FT-CAN-ABP7 Package ID…" at bounding box center [231, 288] width 388 height 138
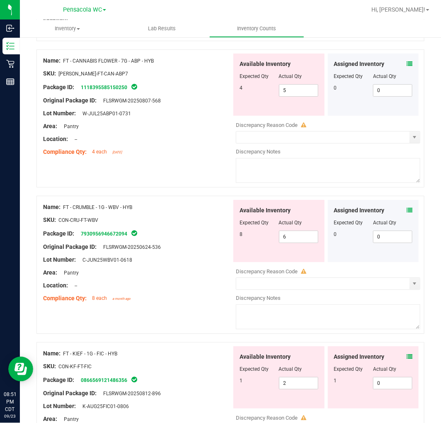
scroll to position [876, 0]
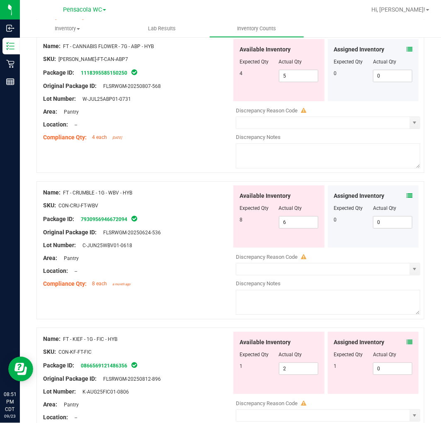
click at [407, 196] on icon at bounding box center [410, 196] width 6 height 6
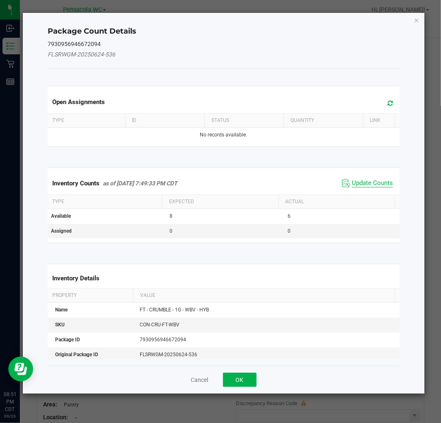
click at [379, 182] on span "Update Counts" at bounding box center [372, 183] width 41 height 8
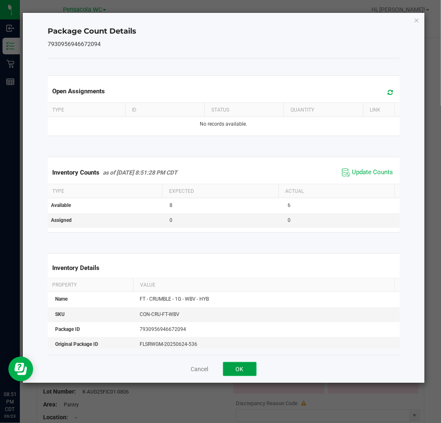
click at [255, 363] on button "OK" at bounding box center [240, 369] width 34 height 14
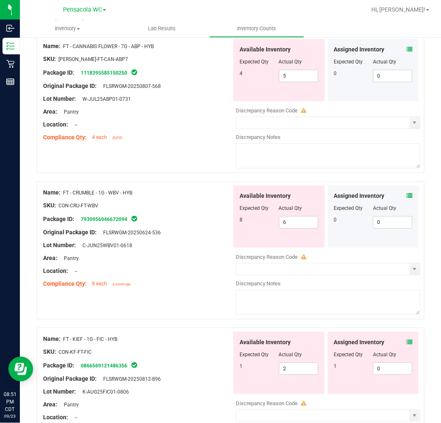
click at [197, 263] on div "Area: Pantry" at bounding box center [137, 258] width 189 height 9
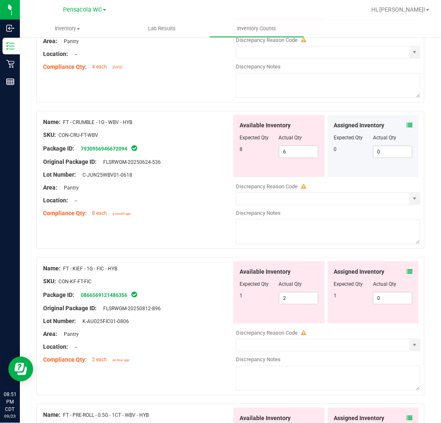
scroll to position [1014, 0]
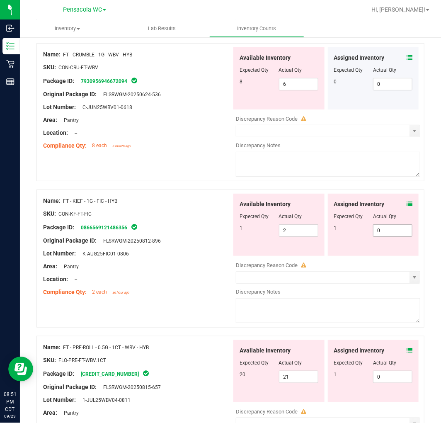
click at [397, 231] on span "0 0" at bounding box center [392, 230] width 39 height 12
click at [397, 231] on input "0" at bounding box center [393, 231] width 39 height 12
type input "1"
click at [297, 227] on span "2 2" at bounding box center [298, 230] width 39 height 12
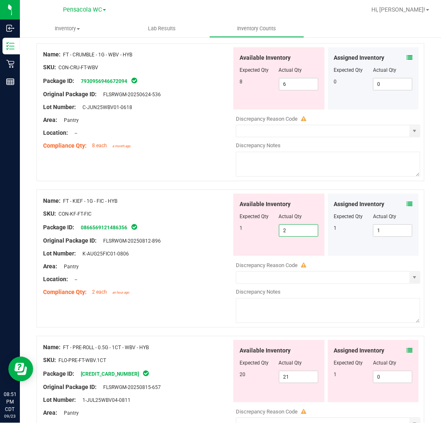
click at [297, 227] on input "2" at bounding box center [299, 231] width 39 height 12
type input "1"
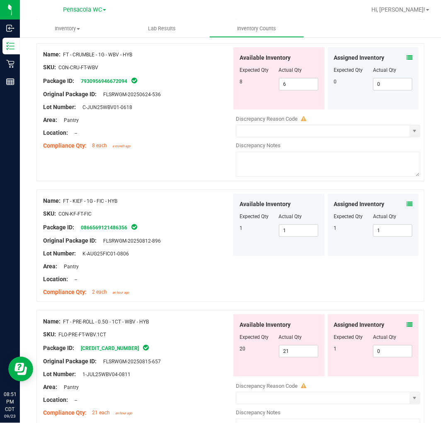
click at [193, 256] on div "Lot Number: K-AUG25FIC01-0806" at bounding box center [137, 253] width 189 height 9
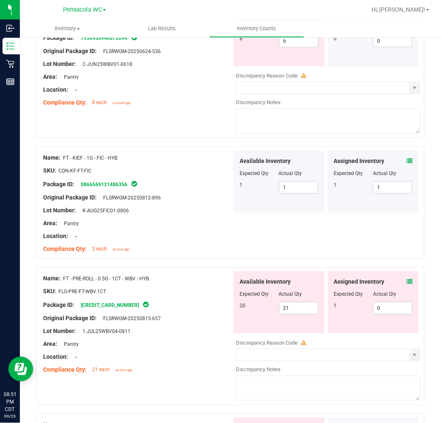
scroll to position [1106, 0]
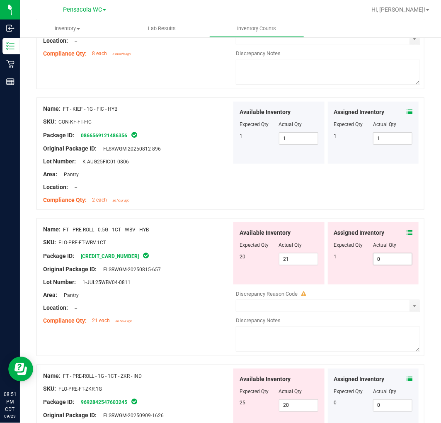
click at [392, 258] on span "0 0" at bounding box center [392, 259] width 39 height 12
click at [392, 258] on input "0" at bounding box center [393, 260] width 39 height 12
type input "1"
click at [302, 260] on span "21 21" at bounding box center [298, 259] width 39 height 12
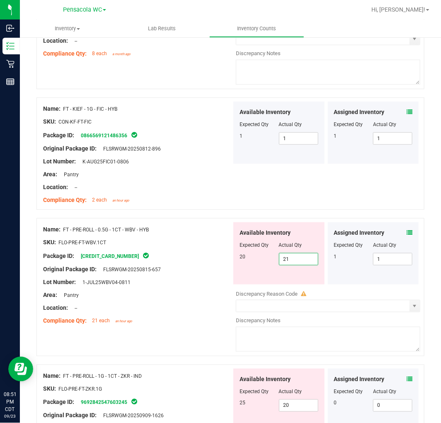
click at [302, 260] on input "21" at bounding box center [299, 260] width 39 height 12
type input "20"
drag, startPoint x: 177, startPoint y: 299, endPoint x: 185, endPoint y: 296, distance: 9.3
click at [184, 296] on div "Area: Pantry" at bounding box center [137, 295] width 189 height 9
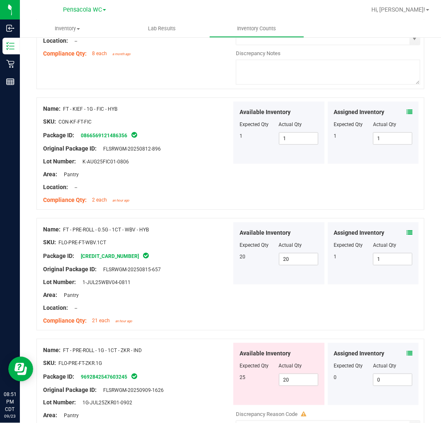
scroll to position [1245, 0]
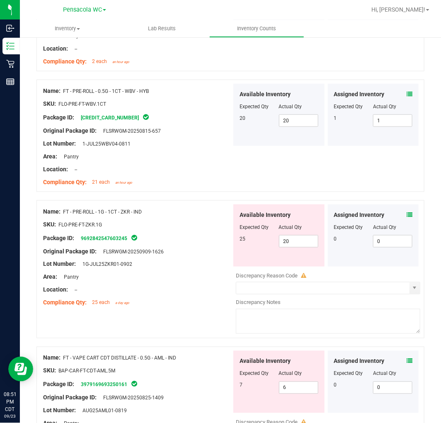
click at [407, 216] on icon at bounding box center [410, 215] width 6 height 6
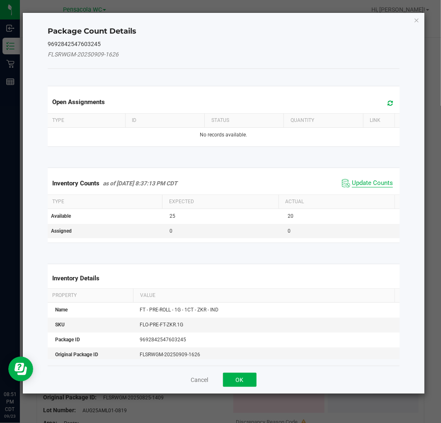
click at [375, 184] on span "Update Counts" at bounding box center [372, 183] width 41 height 8
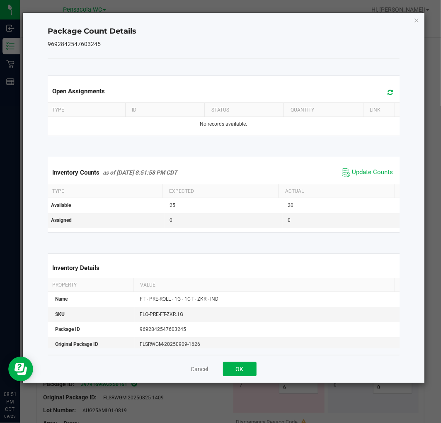
click at [244, 361] on div "Cancel OK" at bounding box center [224, 369] width 352 height 28
click at [244, 362] on div "Cancel OK" at bounding box center [224, 369] width 352 height 28
click at [245, 367] on button "OK" at bounding box center [240, 369] width 34 height 14
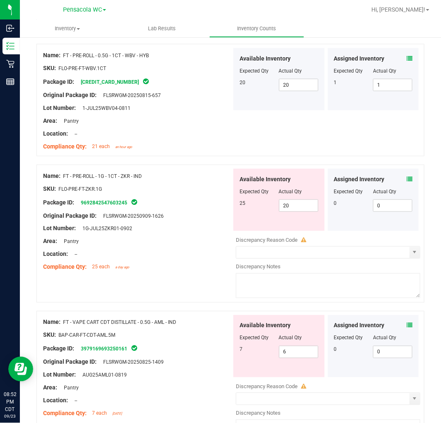
scroll to position [1337, 0]
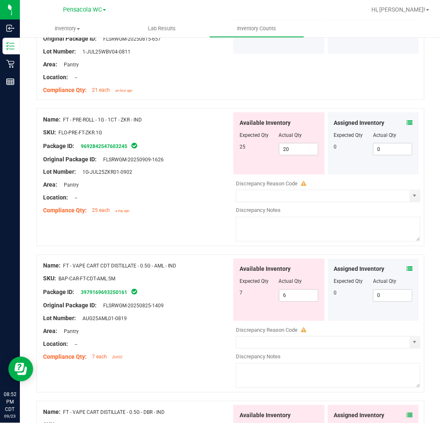
click at [214, 301] on div at bounding box center [137, 299] width 189 height 4
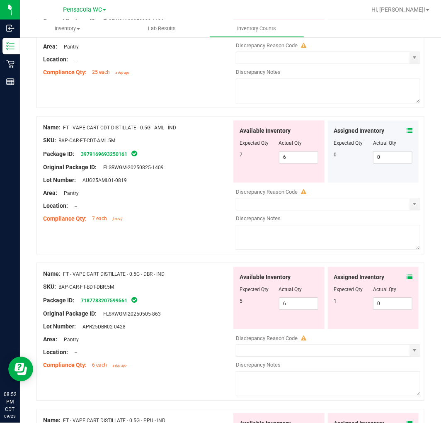
click at [407, 131] on icon at bounding box center [410, 131] width 6 height 6
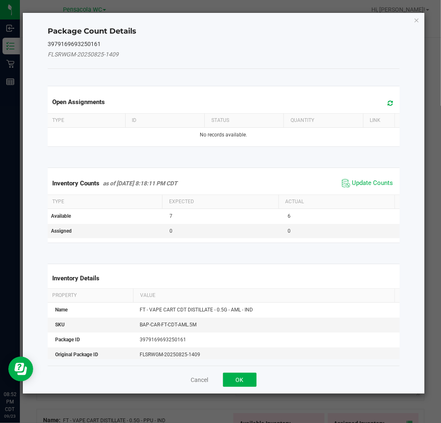
click at [348, 188] on span "Update Counts" at bounding box center [367, 183] width 55 height 12
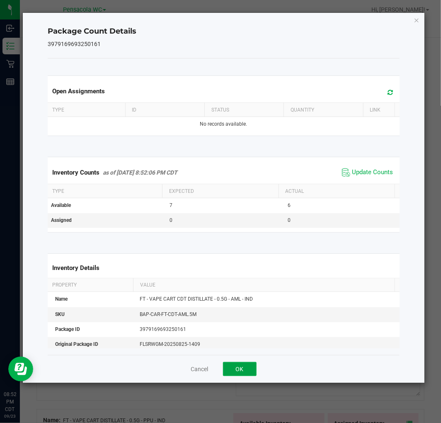
click at [249, 367] on button "OK" at bounding box center [240, 369] width 34 height 14
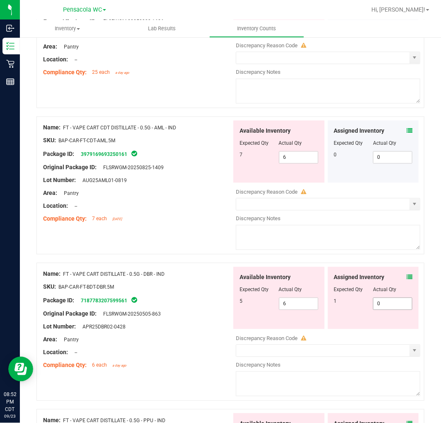
click at [384, 307] on span "0 0" at bounding box center [392, 304] width 39 height 12
click at [384, 307] on input "0" at bounding box center [393, 304] width 39 height 12
type input "1"
click at [293, 306] on span "6 6" at bounding box center [298, 304] width 39 height 12
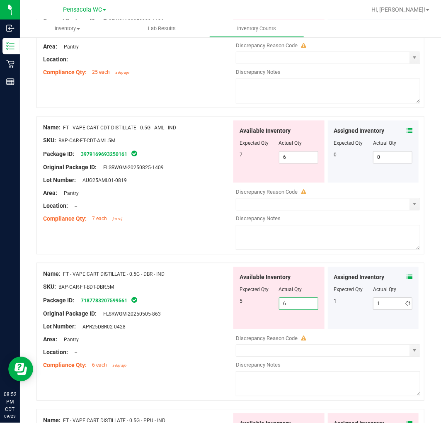
click at [290, 310] on input "6" at bounding box center [299, 304] width 39 height 12
click at [293, 304] on input "6" at bounding box center [299, 304] width 39 height 12
type input "5"
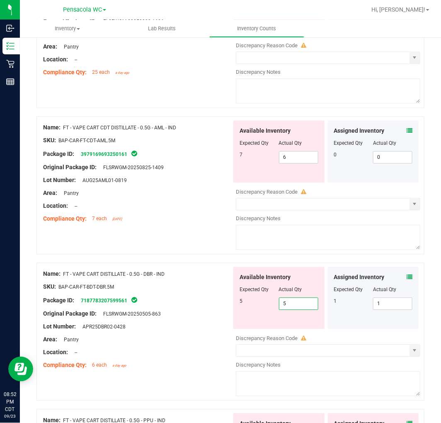
click at [151, 312] on div "Original Package ID: FLSRWGM-20250505-863" at bounding box center [137, 314] width 189 height 9
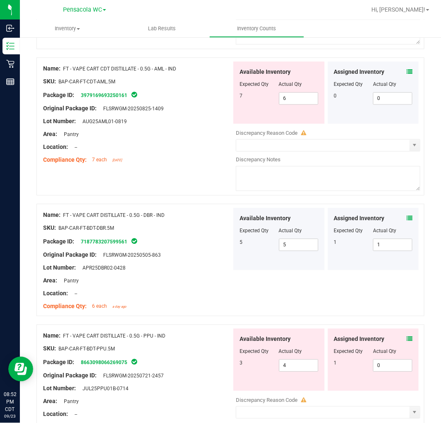
scroll to position [1613, 0]
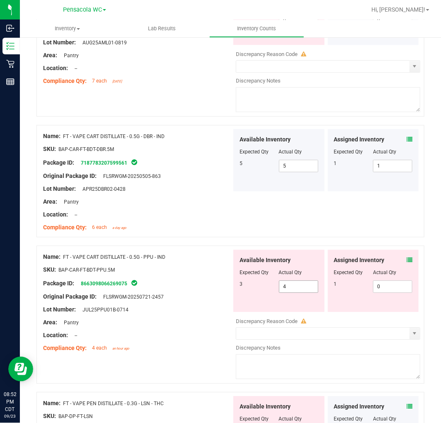
click at [293, 288] on span "4 4" at bounding box center [298, 286] width 39 height 12
click at [293, 288] on input "4" at bounding box center [299, 287] width 39 height 12
type input "."
type input "3"
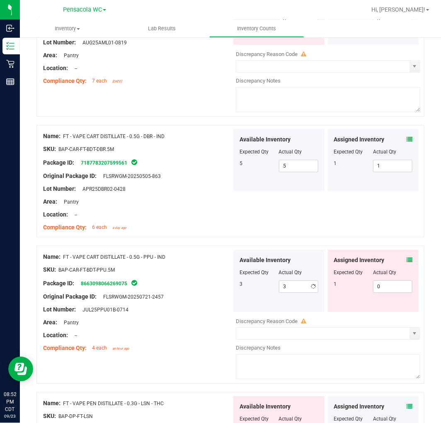
click at [395, 280] on div at bounding box center [373, 278] width 79 height 4
click at [384, 291] on span "0 0" at bounding box center [392, 286] width 39 height 12
click at [382, 293] on input "0" at bounding box center [393, 287] width 39 height 12
type input "01"
type input "1"
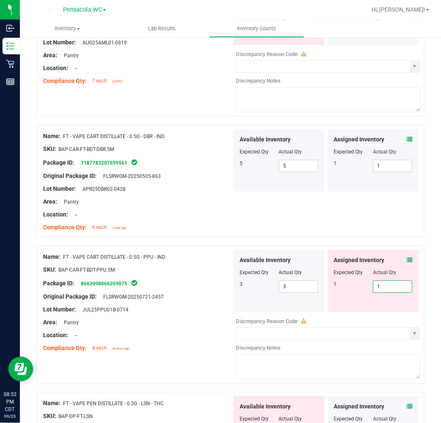
click at [218, 320] on div "Name: FT - VAPE CART DISTILLATE - 0.5G - PPU - IND SKU: BAP-CAR-FT-BDT-PPU.5M P…" at bounding box center [137, 303] width 189 height 106
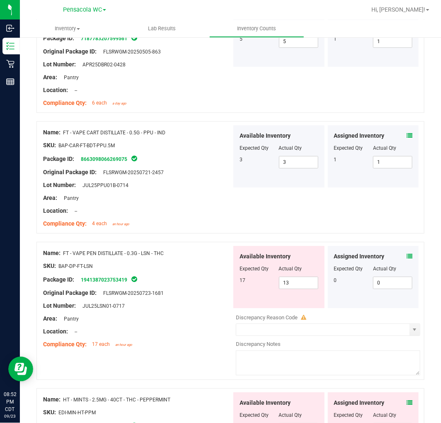
scroll to position [1752, 0]
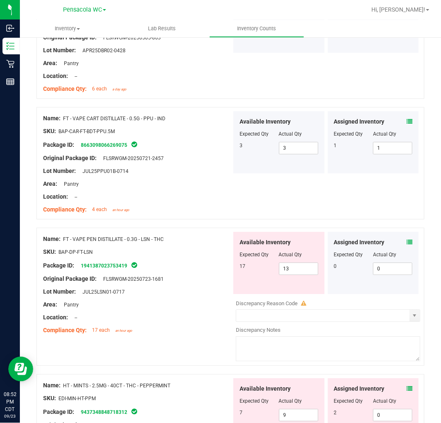
click at [401, 243] on div "Assigned Inventory" at bounding box center [373, 242] width 79 height 9
click at [407, 243] on icon at bounding box center [410, 242] width 6 height 6
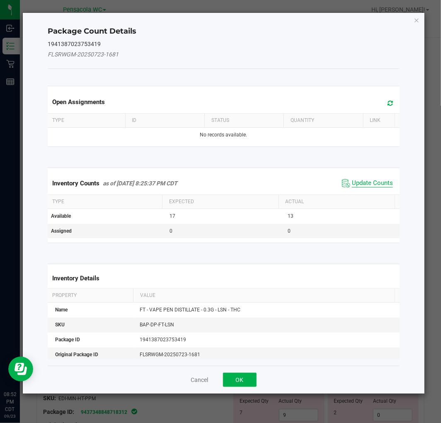
click at [371, 181] on span "Update Counts" at bounding box center [372, 183] width 41 height 8
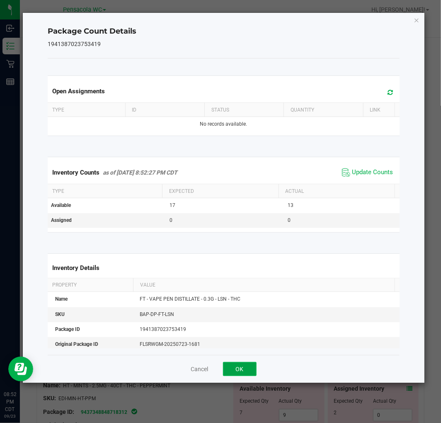
click at [246, 371] on button "OK" at bounding box center [240, 369] width 34 height 14
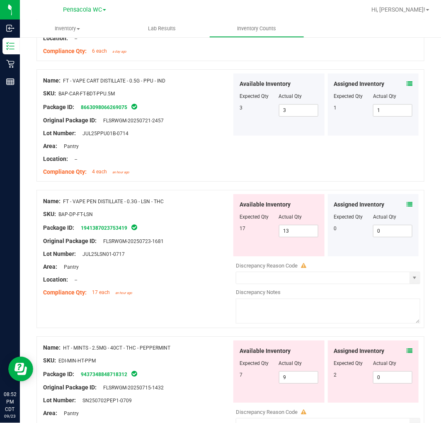
scroll to position [1844, 0]
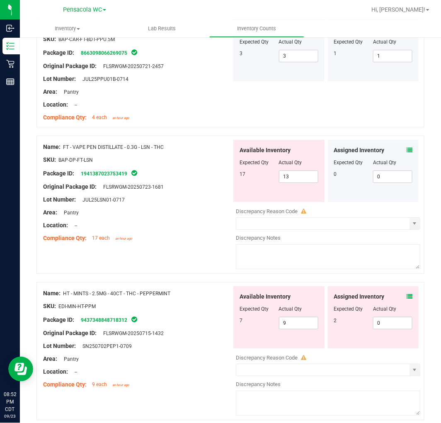
click at [407, 301] on span at bounding box center [410, 297] width 6 height 9
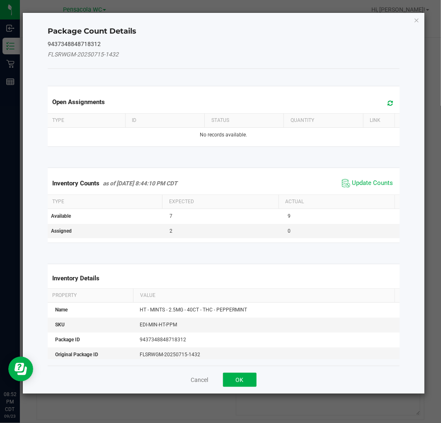
click at [353, 188] on span "Update Counts" at bounding box center [367, 183] width 55 height 12
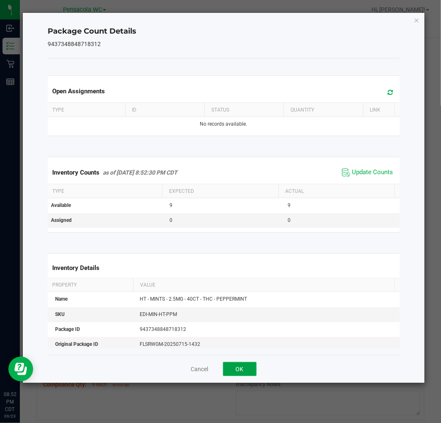
click at [245, 373] on button "OK" at bounding box center [240, 369] width 34 height 14
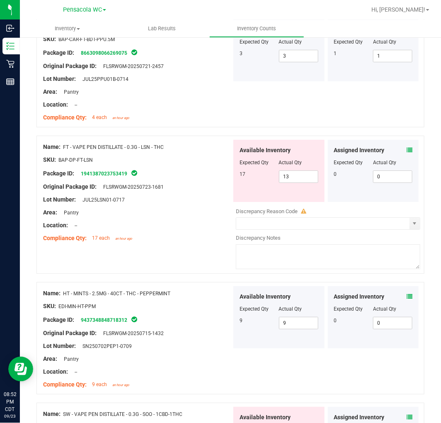
click at [188, 319] on div "Package ID: 9437348848718312" at bounding box center [137, 320] width 189 height 10
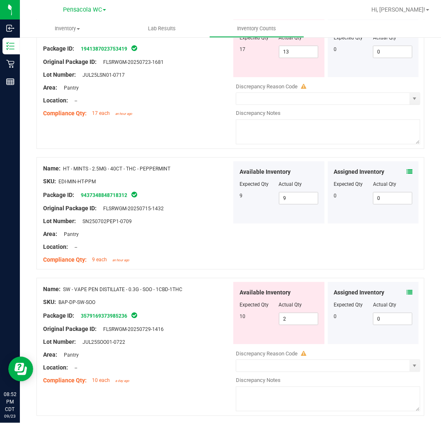
scroll to position [2002, 0]
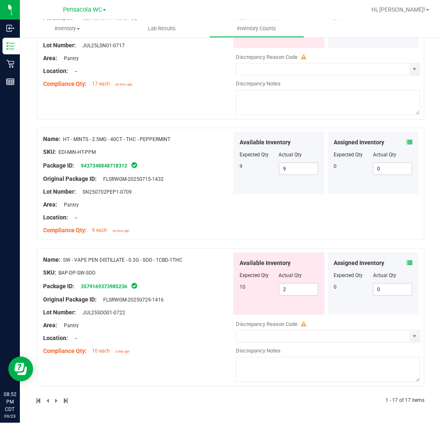
click at [295, 200] on div "Name: HT - MINTS - 2.5MG - 40CT - THC - PEPPERMINT SKU: EDI-MIN-HT-PPM Package …" at bounding box center [231, 184] width 388 height 112
click at [293, 172] on span "9 9" at bounding box center [298, 169] width 39 height 12
click at [293, 172] on input "9" at bounding box center [299, 169] width 39 height 12
click at [252, 224] on div "Name: HT - MINTS - 2.5MG - 40CT - THC - PEPPERMINT SKU: EDI-MIN-HT-PPM Package …" at bounding box center [231, 184] width 388 height 112
click at [293, 288] on span "2 2" at bounding box center [298, 289] width 39 height 12
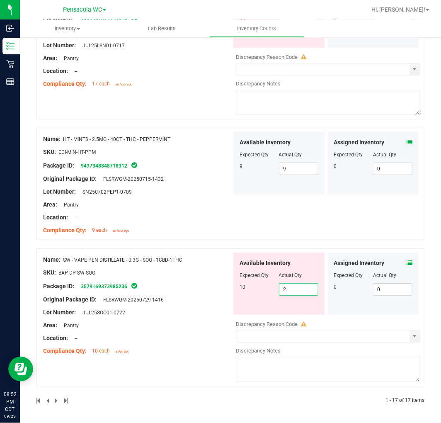
click at [187, 235] on div "Name: HT - MINTS - 2.5MG - 40CT - THC - PEPPERMINT SKU: EDI-MIN-HT-PPM Package …" at bounding box center [137, 185] width 189 height 106
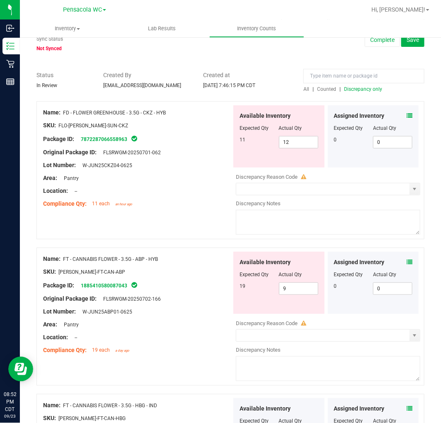
scroll to position [0, 0]
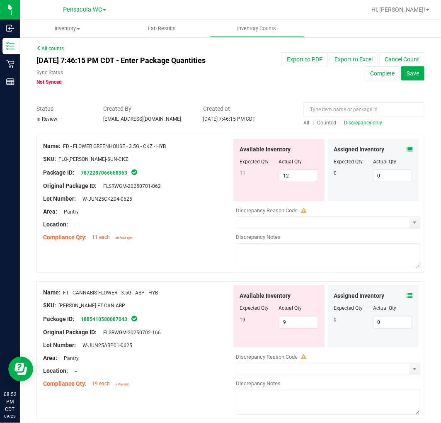
click at [353, 125] on span "Discrepancy only" at bounding box center [363, 123] width 38 height 6
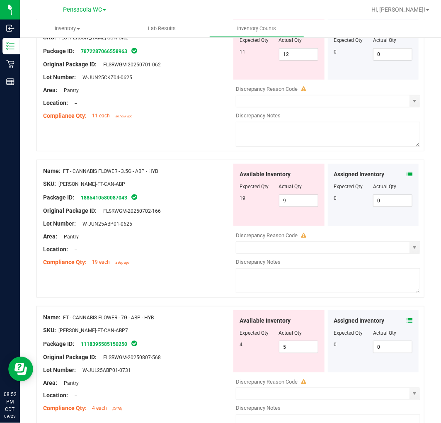
drag, startPoint x: 213, startPoint y: 247, endPoint x: 217, endPoint y: 246, distance: 4.5
click at [217, 258] on div "Compliance Qty: 19 each a day ago" at bounding box center [137, 262] width 189 height 9
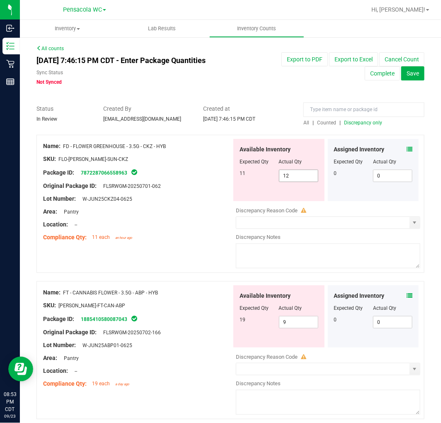
click at [300, 171] on input "12" at bounding box center [299, 176] width 39 height 12
type input "11"
click at [171, 242] on div "Name: FD - FLOWER GREENHOUSE - 3.5G - CKZ - HYB SKU: FLO-BUD-FD-SUN-CKZ Package…" at bounding box center [137, 192] width 189 height 106
type input "11"
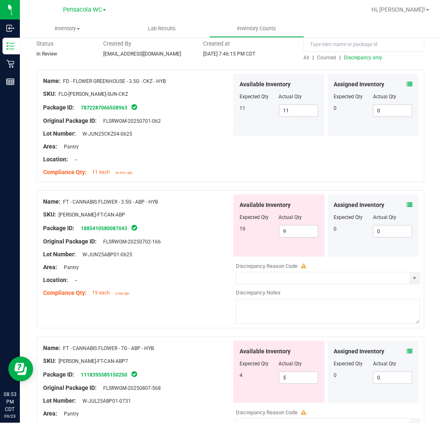
scroll to position [80, 0]
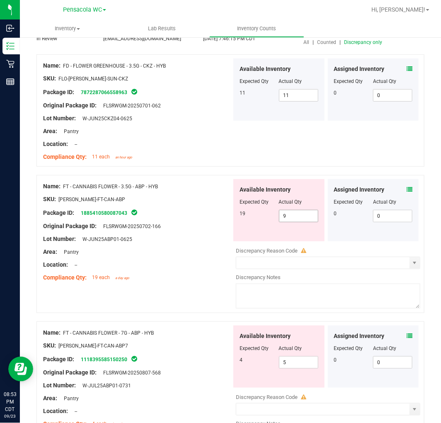
click at [298, 215] on input "9" at bounding box center [299, 216] width 39 height 12
type input "19"
click at [185, 287] on div "Name: FT - CANNABIS FLOWER - 3.5G - ABP - HYB SKU: FLO-BUD-FT-CAN-ABP Package I…" at bounding box center [231, 244] width 388 height 138
type input "19"
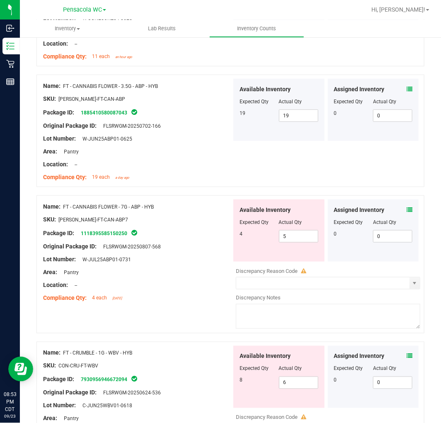
scroll to position [181, 0]
click at [295, 236] on input "5" at bounding box center [299, 236] width 39 height 12
type input "4"
click at [176, 285] on div "Location: --" at bounding box center [137, 284] width 189 height 9
type input "4"
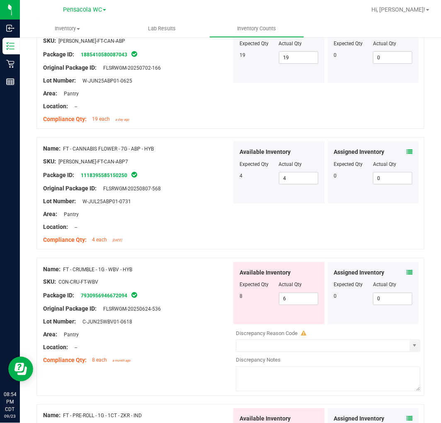
scroll to position [298, 0]
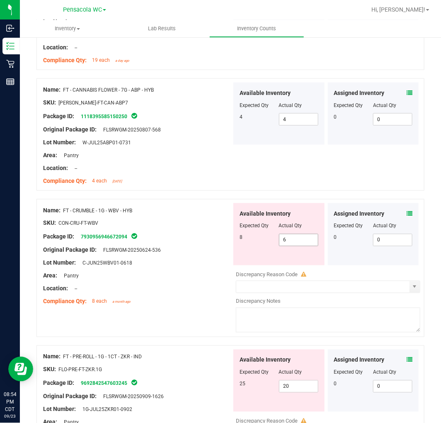
drag, startPoint x: 314, startPoint y: 237, endPoint x: 310, endPoint y: 237, distance: 4.2
click at [312, 237] on div "Available Inventory Expected Qty Actual Qty 8 6 6" at bounding box center [279, 234] width 91 height 62
click at [310, 237] on span "6 6" at bounding box center [298, 240] width 39 height 12
click at [310, 237] on input "6" at bounding box center [299, 240] width 39 height 12
type input "8"
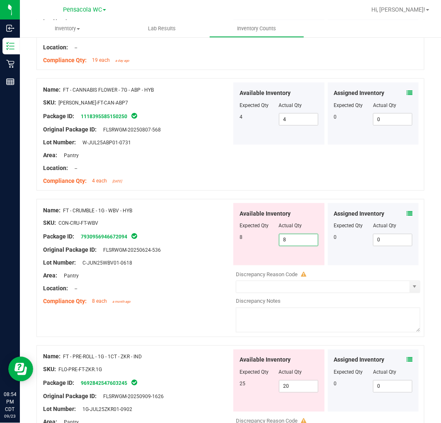
type input "8"
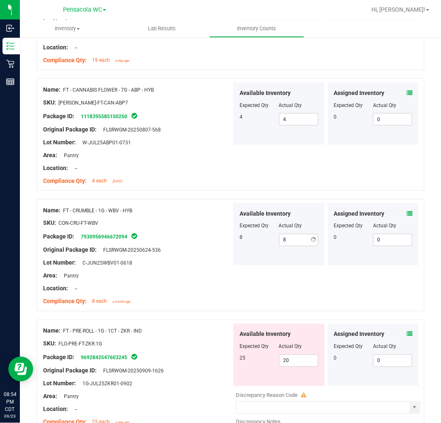
click at [208, 256] on div at bounding box center [137, 257] width 189 height 4
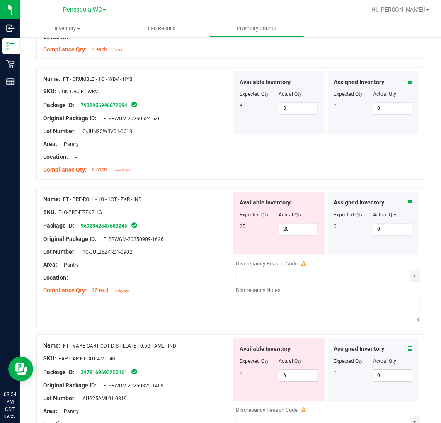
scroll to position [483, 0]
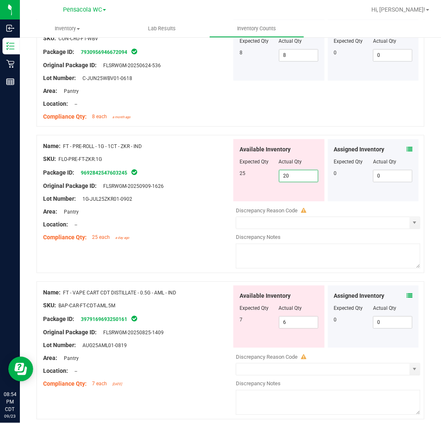
click at [292, 180] on span "20 20" at bounding box center [298, 176] width 39 height 12
click at [293, 180] on input "20" at bounding box center [299, 177] width 39 height 12
type input "25"
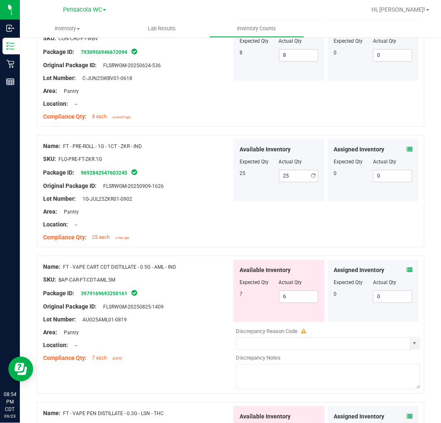
click at [204, 217] on div at bounding box center [137, 219] width 189 height 4
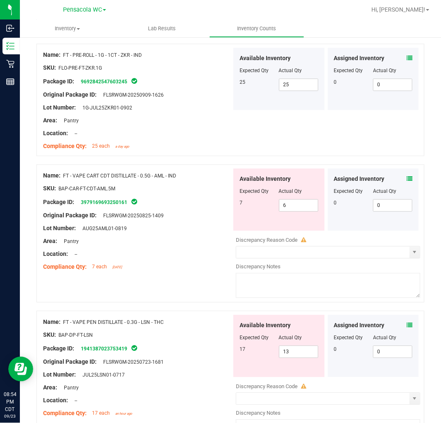
scroll to position [667, 0]
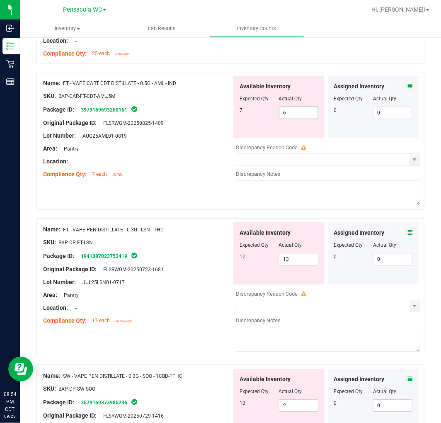
click at [288, 110] on span "6 6" at bounding box center [298, 113] width 39 height 12
click at [288, 110] on input "6" at bounding box center [299, 113] width 39 height 12
click at [209, 122] on div "Original Package ID: FLSRWGM-20250825-1409" at bounding box center [137, 123] width 189 height 9
click at [305, 256] on span "13 13" at bounding box center [298, 259] width 39 height 12
click at [305, 256] on input "13" at bounding box center [299, 260] width 39 height 12
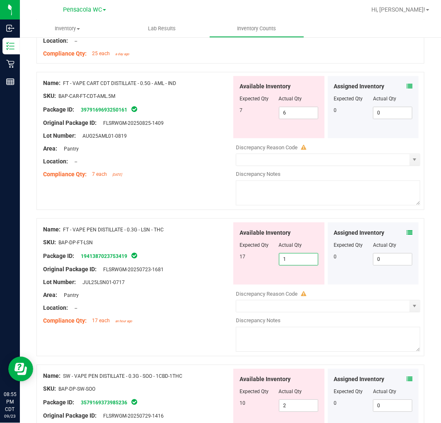
type input "17"
click at [159, 219] on div "Name: FT - VAPE PEN DISTILLATE - 0.3G - LSN - THC SKU: BAP-DP-FT-LSN Package ID…" at bounding box center [231, 287] width 388 height 138
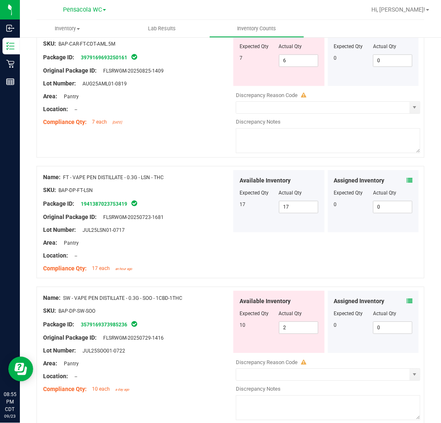
scroll to position [758, 0]
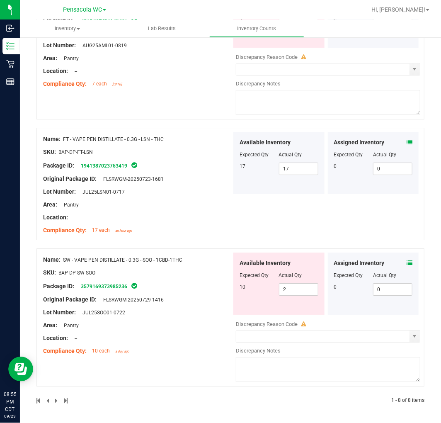
click at [195, 240] on div at bounding box center [231, 244] width 388 height 8
click at [300, 285] on span "2 2" at bounding box center [298, 289] width 39 height 12
click at [300, 285] on input "2" at bounding box center [299, 290] width 39 height 12
type input "10"
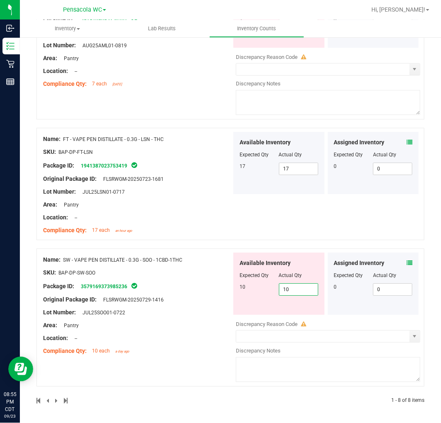
type input "10"
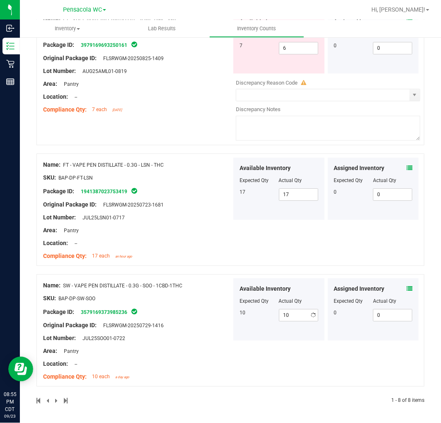
click at [228, 209] on div "Name: FT - VAPE PEN DISTILLATE - 0.3G - LSN - THC SKU: BAP-DP-FT-LSN Package ID…" at bounding box center [231, 210] width 388 height 112
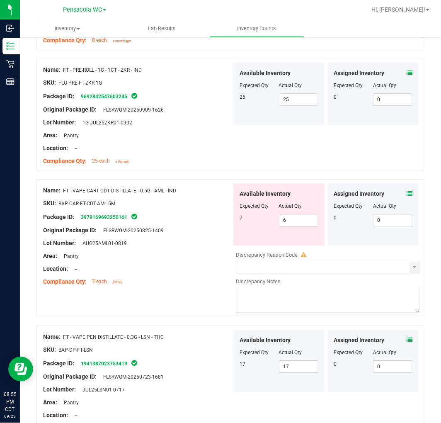
scroll to position [409, 0]
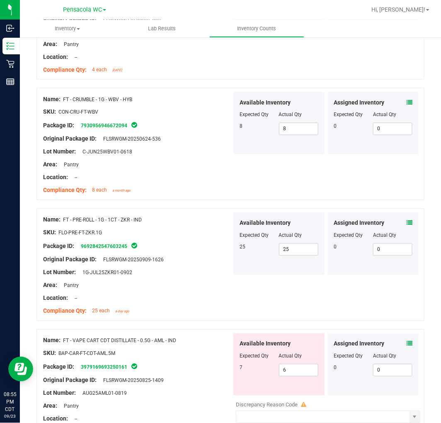
click at [208, 316] on div "Name: FT - PRE-ROLL - 1G - 1CT - ZKR - IND SKU: FLO-PRE-FT-ZKR.1G Package ID: 9…" at bounding box center [137, 266] width 189 height 106
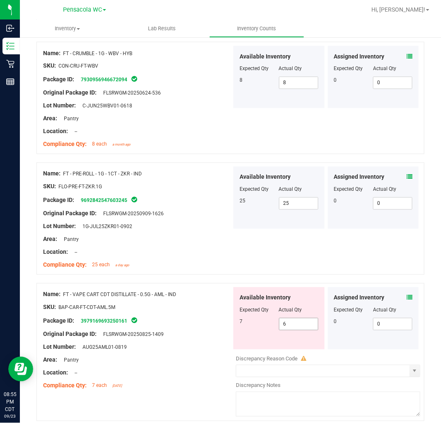
click at [298, 322] on span "6 6" at bounding box center [298, 324] width 39 height 12
type input "7"
click at [211, 281] on div at bounding box center [231, 279] width 388 height 8
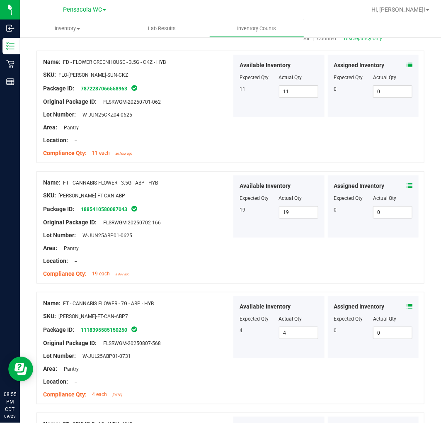
scroll to position [0, 0]
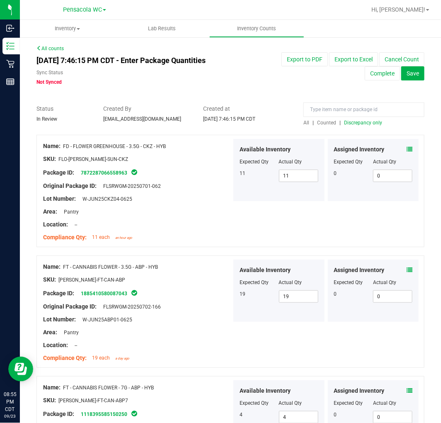
click at [363, 121] on span "Discrepancy only" at bounding box center [363, 123] width 38 height 6
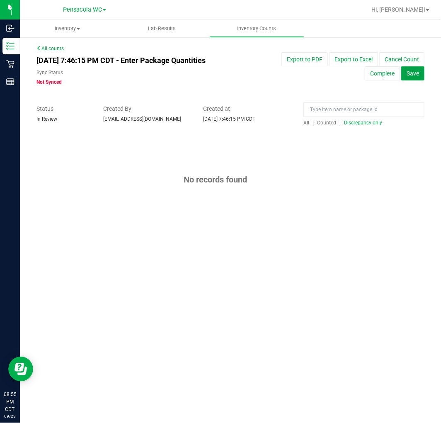
click at [413, 71] on span "Save" at bounding box center [413, 73] width 12 height 7
